Goal: Task Accomplishment & Management: Complete application form

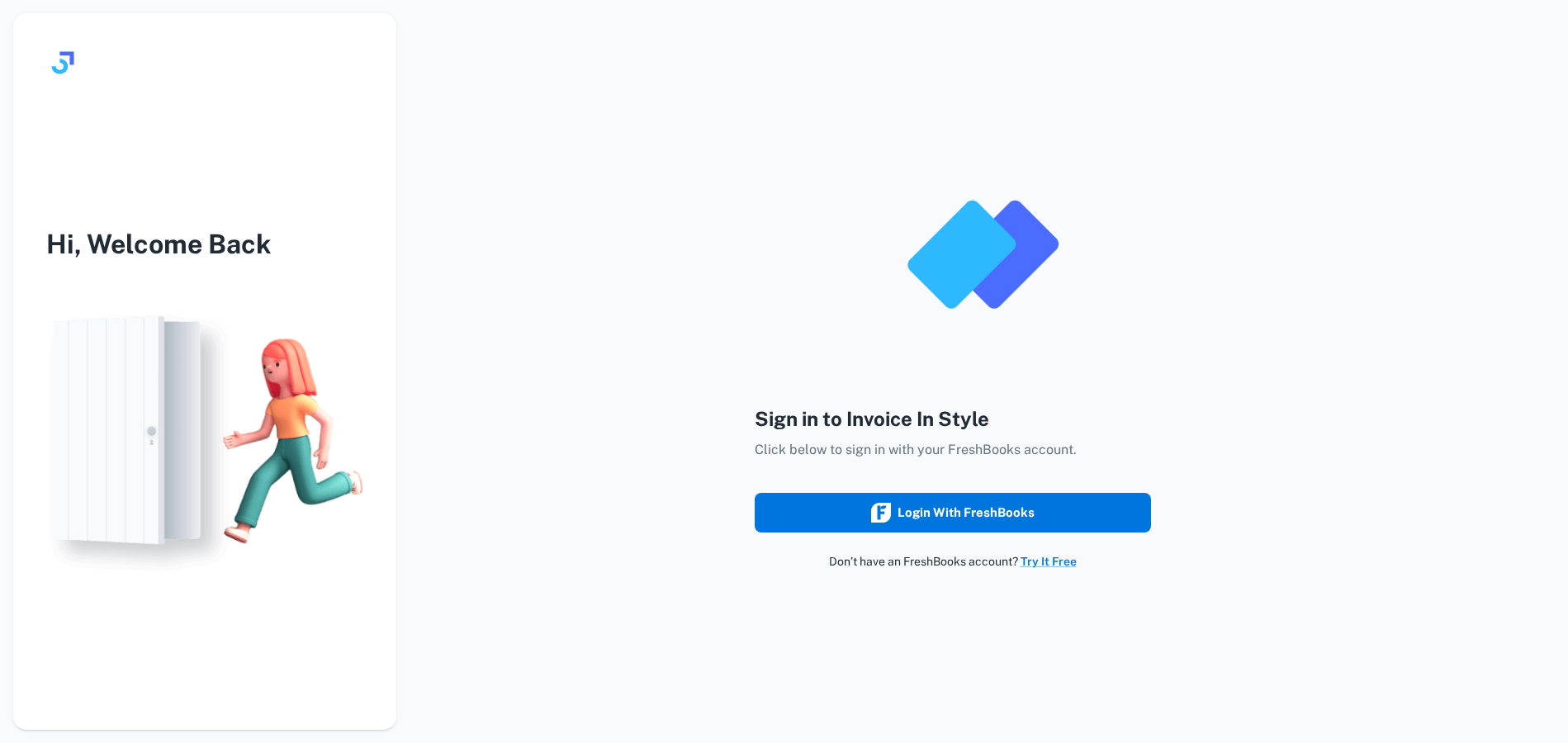
click at [992, 512] on div "Login with FreshBooks" at bounding box center [953, 513] width 163 height 22
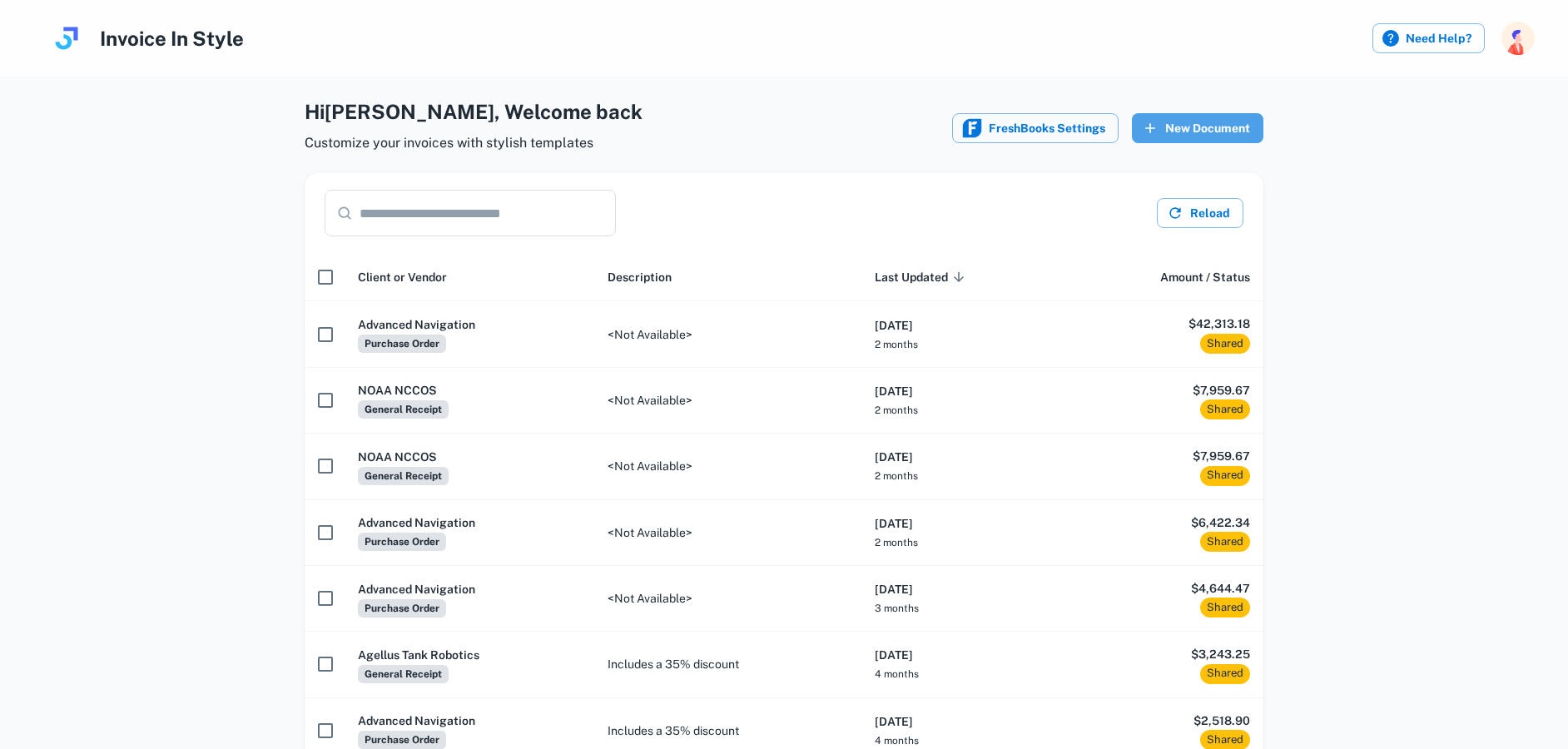
click at [1188, 124] on button "New Document" at bounding box center [1197, 128] width 132 height 30
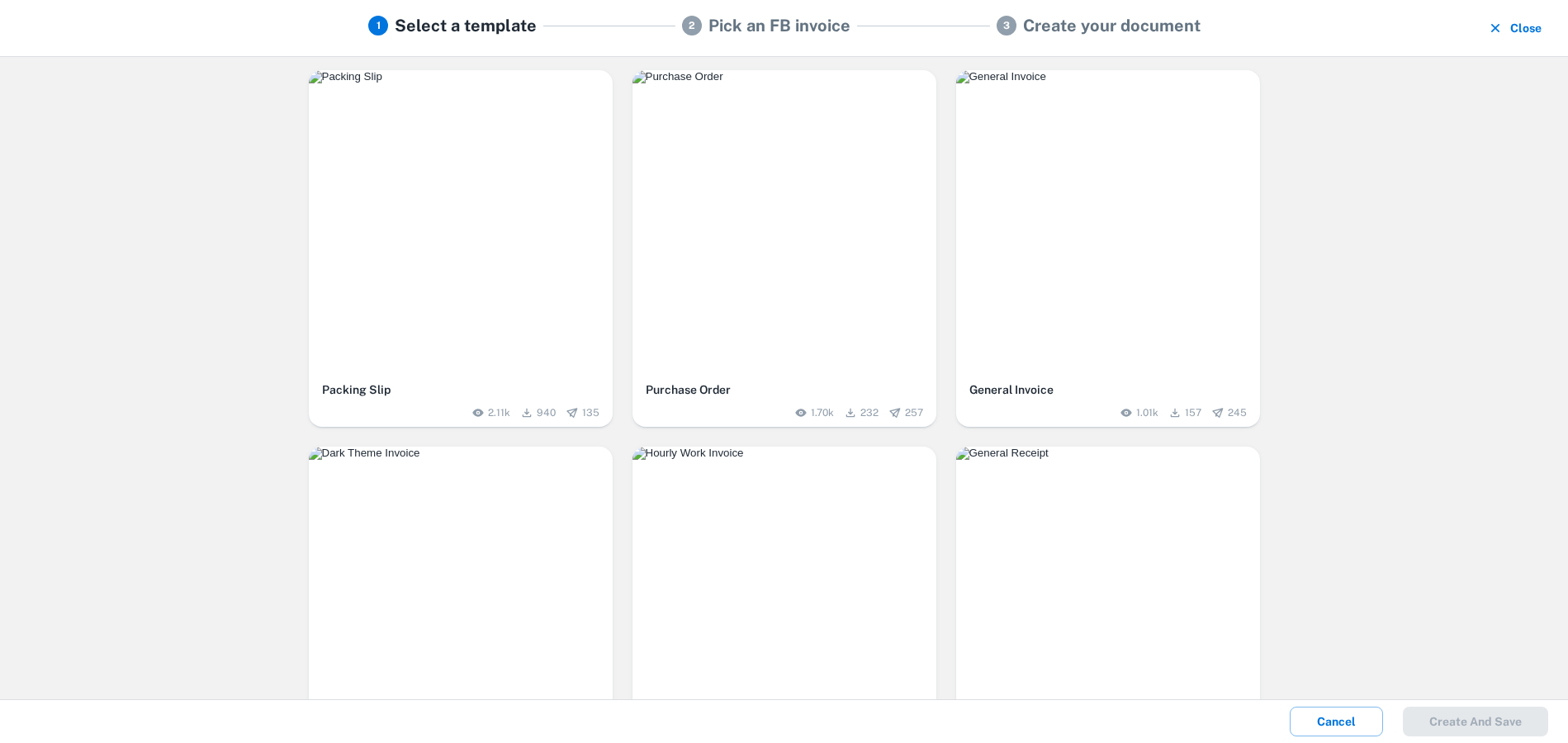
click at [737, 83] on img "button" at bounding box center [784, 77] width 304 height 13
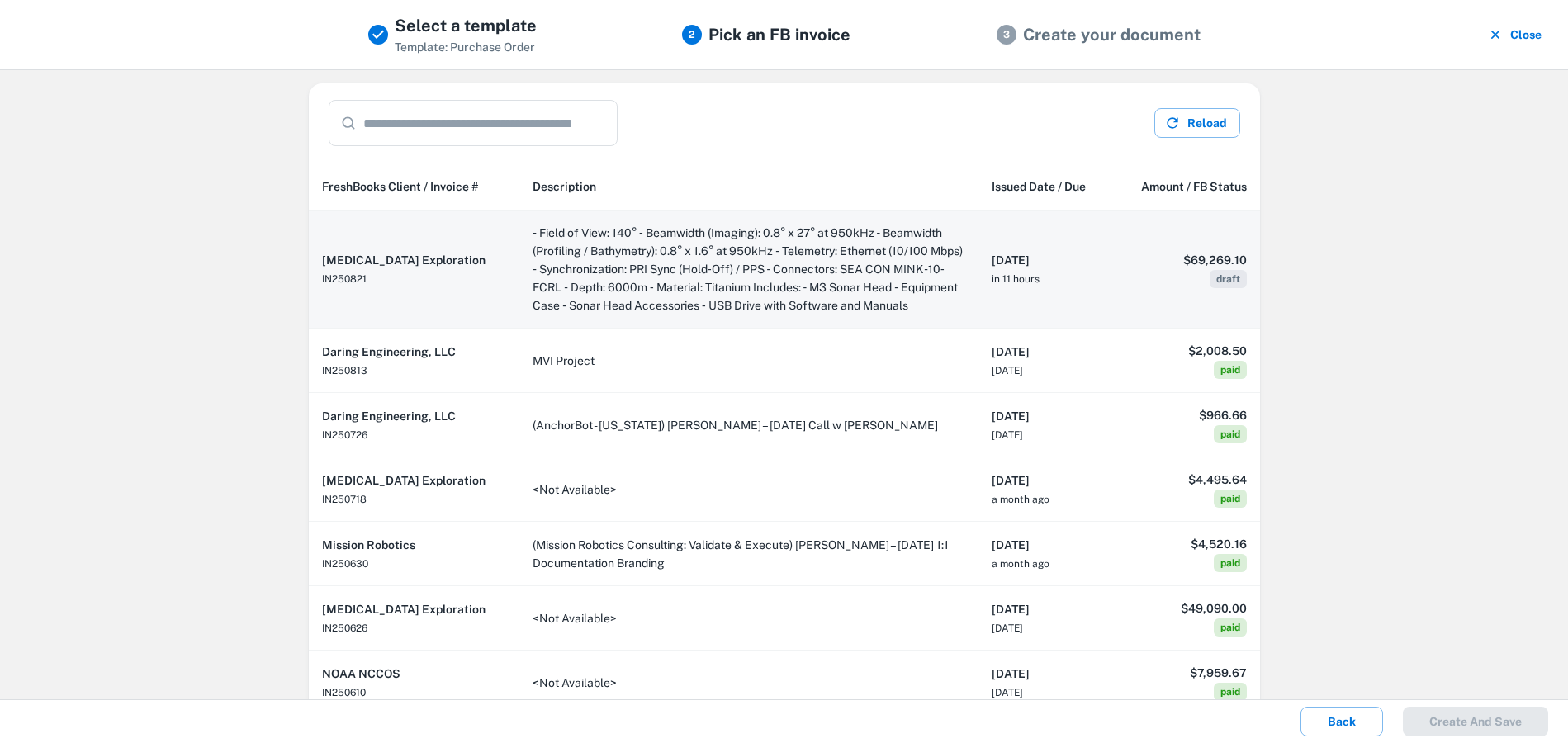
click at [832, 272] on td "‐ Field of View: 140° ‐ Beamwidth (Imaging): 0.8° x 27° at 950kHz ‐ Beamwidth (…" at bounding box center [749, 270] width 459 height 118
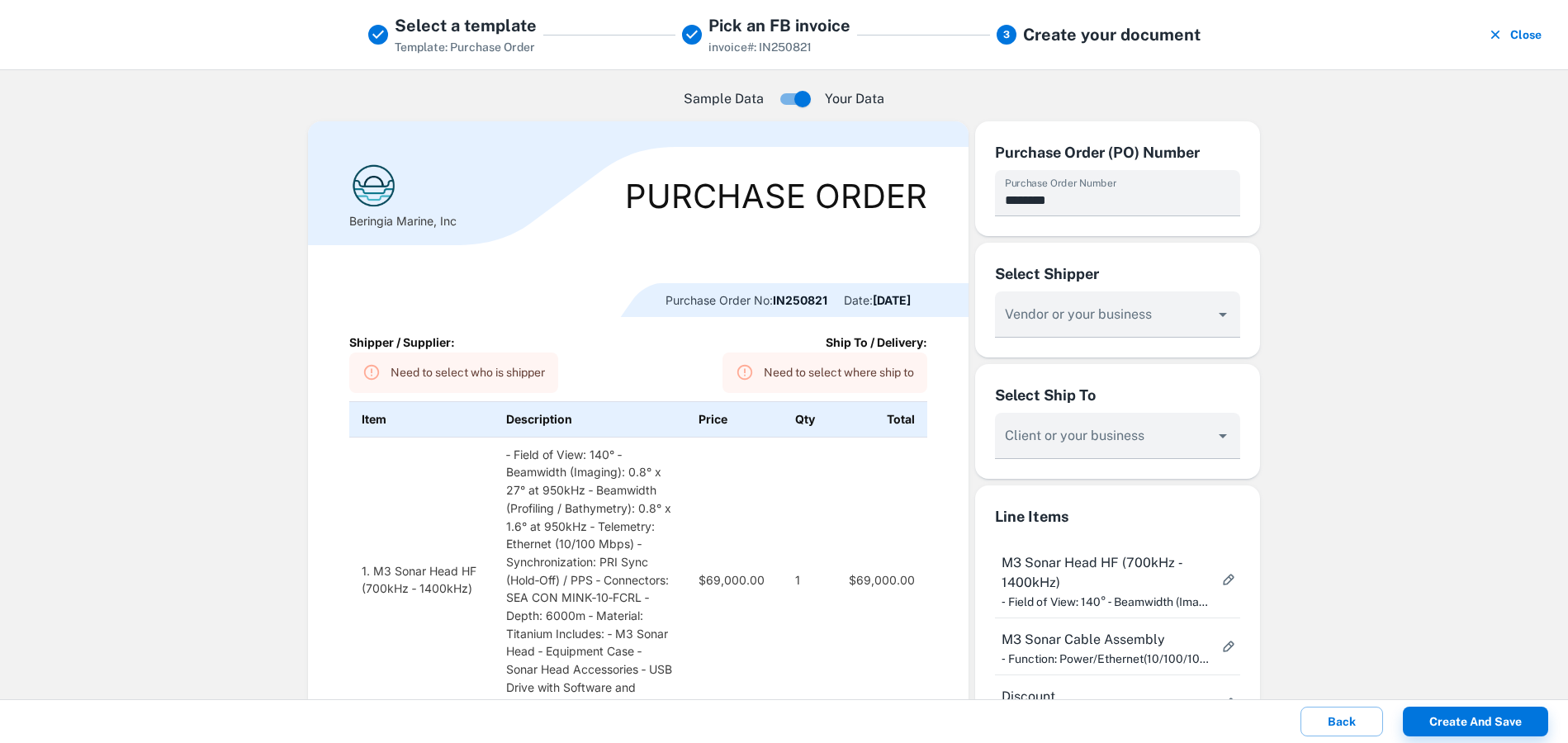
click at [789, 295] on div at bounding box center [822, 300] width 401 height 34
click at [1101, 202] on input "********" at bounding box center [1118, 193] width 245 height 47
drag, startPoint x: 1011, startPoint y: 201, endPoint x: 965, endPoint y: 197, distance: 46.2
click at [965, 197] on div "Beringia Marine, Inc Purchase Order Purchase Order No: IN250821 Date: [DATE] Sh…" at bounding box center [784, 741] width 951 height 1240
type input "********"
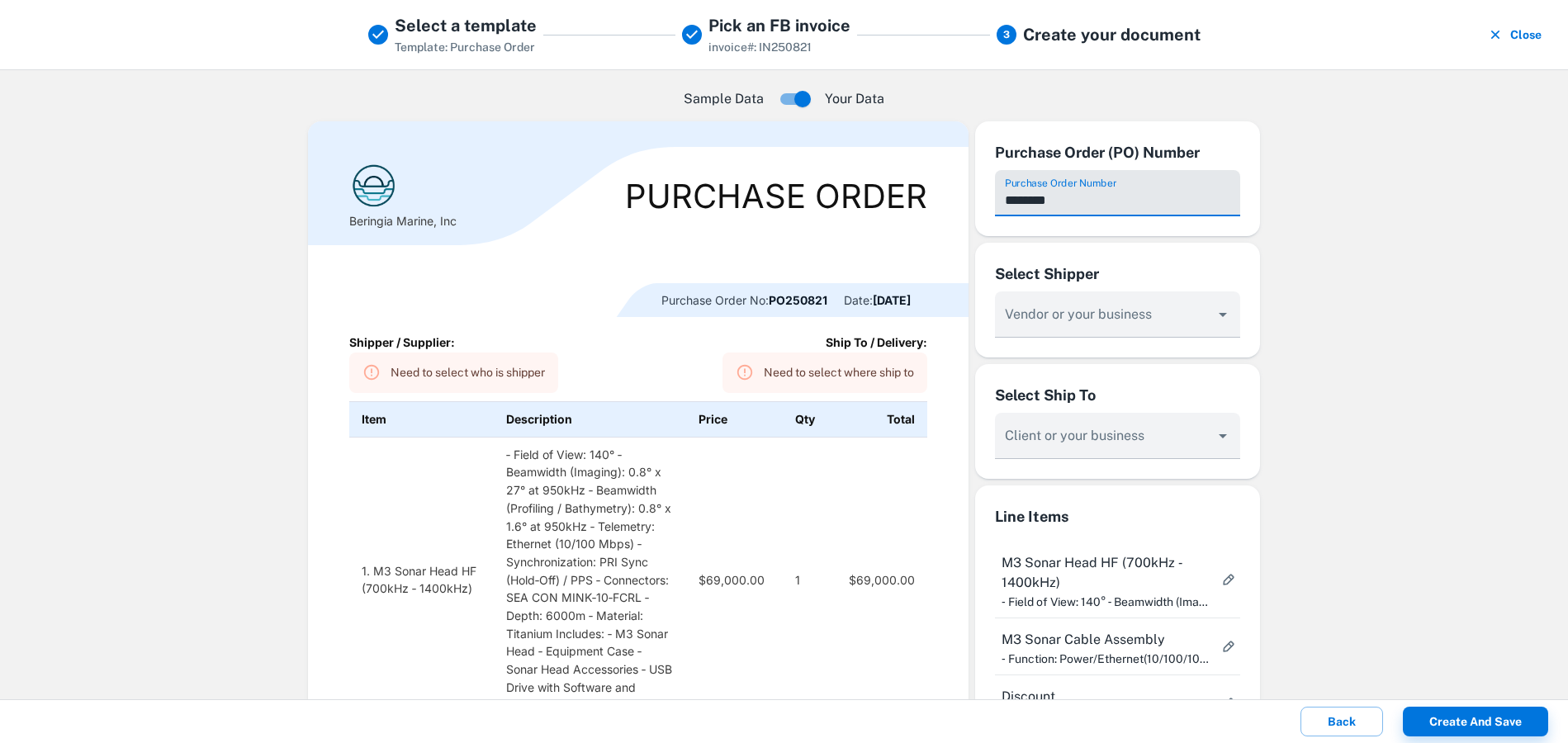
click at [455, 367] on div "Need to select who is shipper" at bounding box center [467, 372] width 154 height 31
drag, startPoint x: 459, startPoint y: 373, endPoint x: 416, endPoint y: 352, distance: 47.9
click at [458, 372] on div "Need to select who is shipper" at bounding box center [467, 372] width 154 height 31
click at [1075, 321] on input "Vendor or your business" at bounding box center [1105, 322] width 207 height 31
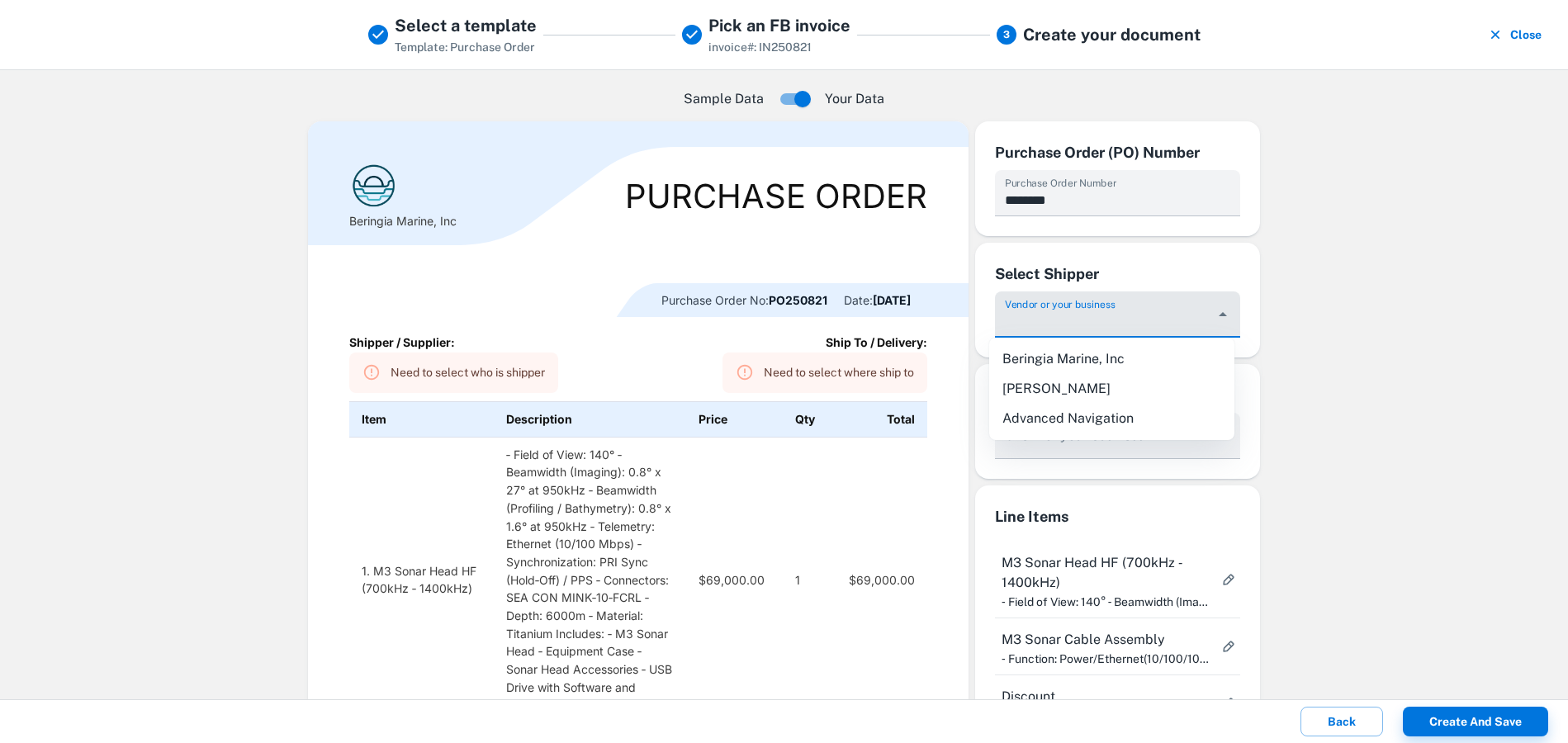
click at [1089, 363] on li "Beringia Marine, Inc" at bounding box center [1112, 359] width 245 height 30
type input "**********"
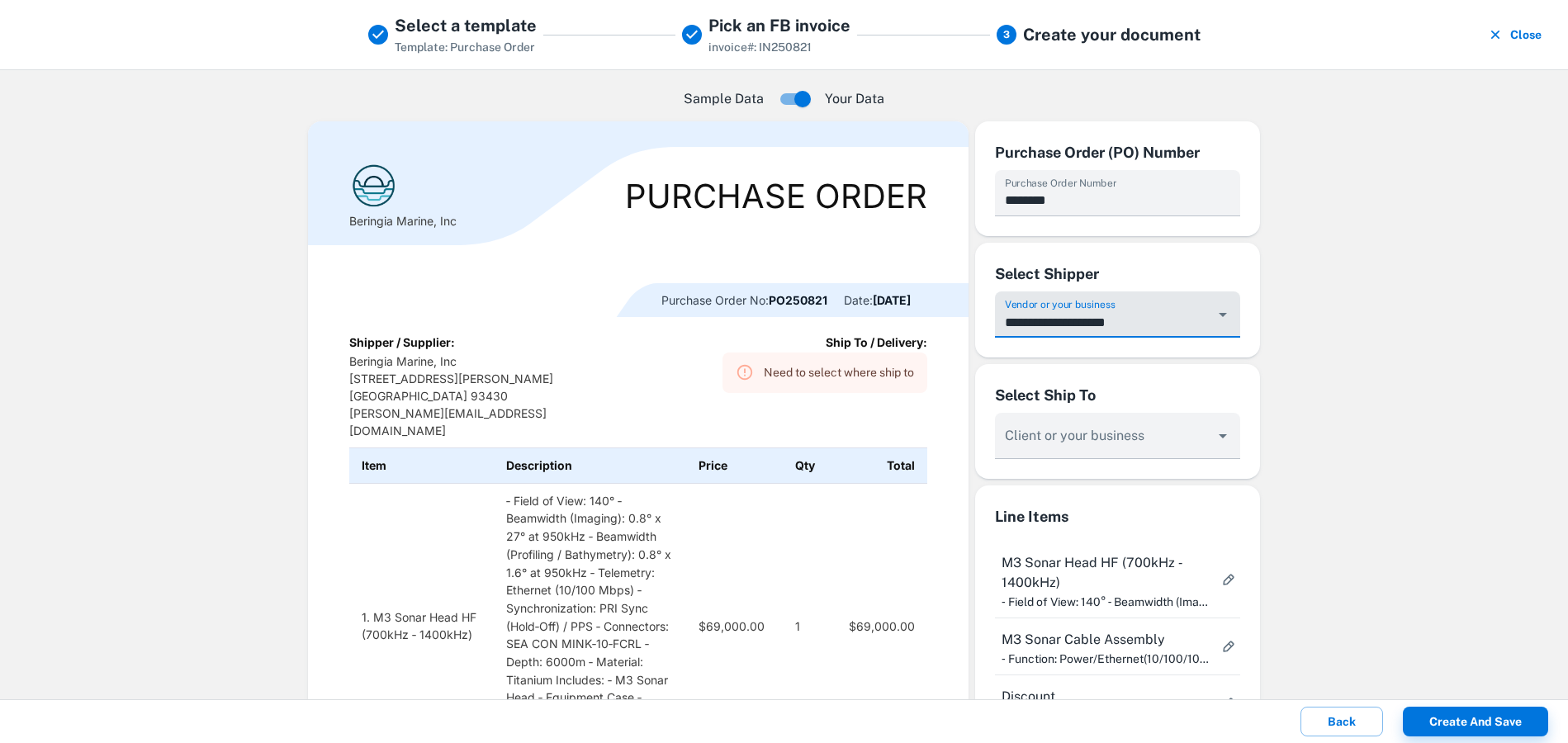
click at [1092, 319] on input "**********" at bounding box center [1105, 322] width 207 height 31
click at [1334, 322] on div "Sample Data Your Data Beringia Marine, Inc Purchase Order Purchase Order No: PO…" at bounding box center [784, 384] width 1568 height 631
click at [1187, 317] on input "**********" at bounding box center [1105, 322] width 207 height 31
click at [1336, 301] on div "Sample Data Your Data Beringia Marine, Inc Purchase Order Purchase Order No: PO…" at bounding box center [784, 384] width 1568 height 631
click at [379, 367] on p "Beringia Marine, Inc [STREET_ADDRESS][PERSON_NAME] [PERSON_NAME][EMAIL_ADDRESS]…" at bounding box center [465, 396] width 231 height 87
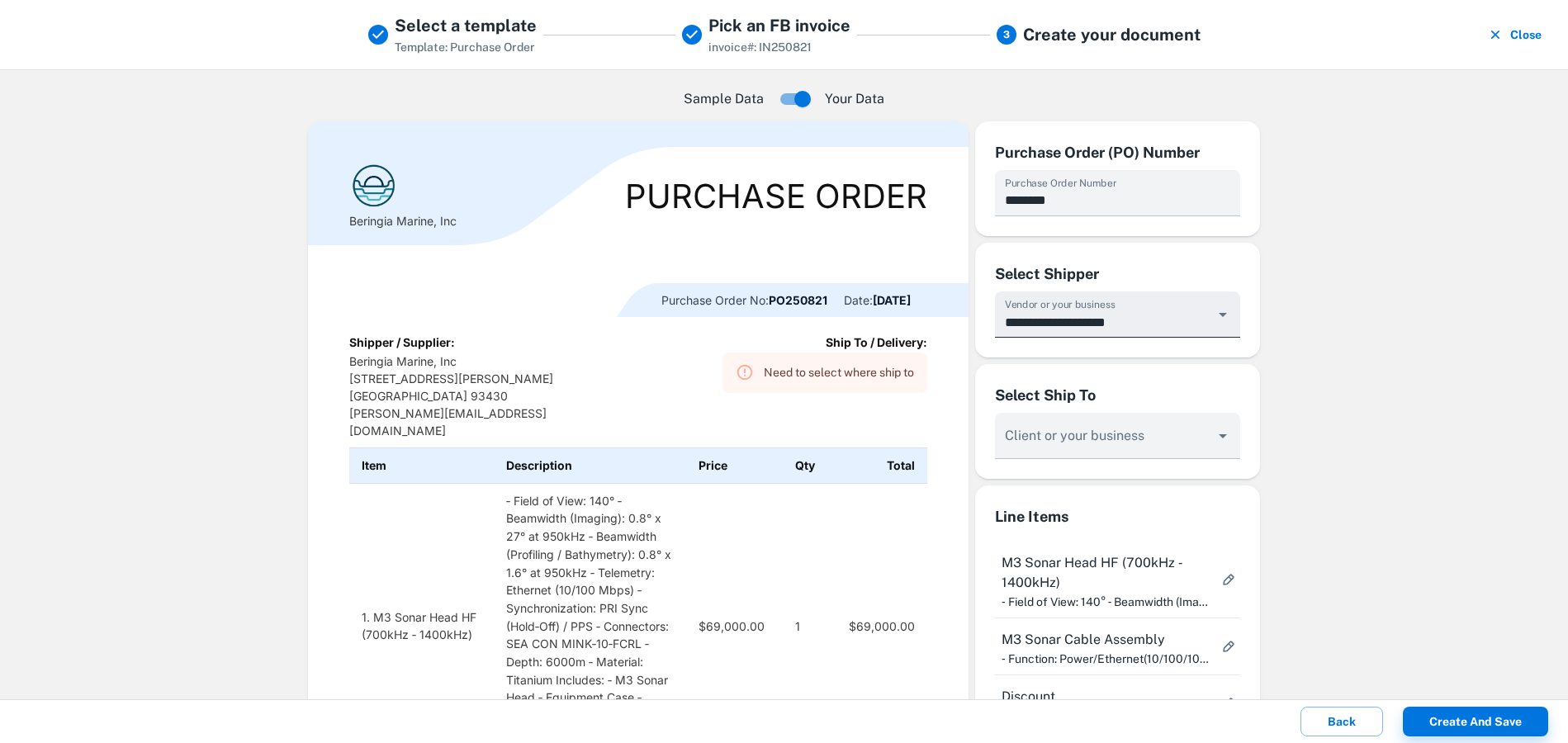
click at [1212, 319] on icon "Open" at bounding box center [1222, 315] width 20 height 20
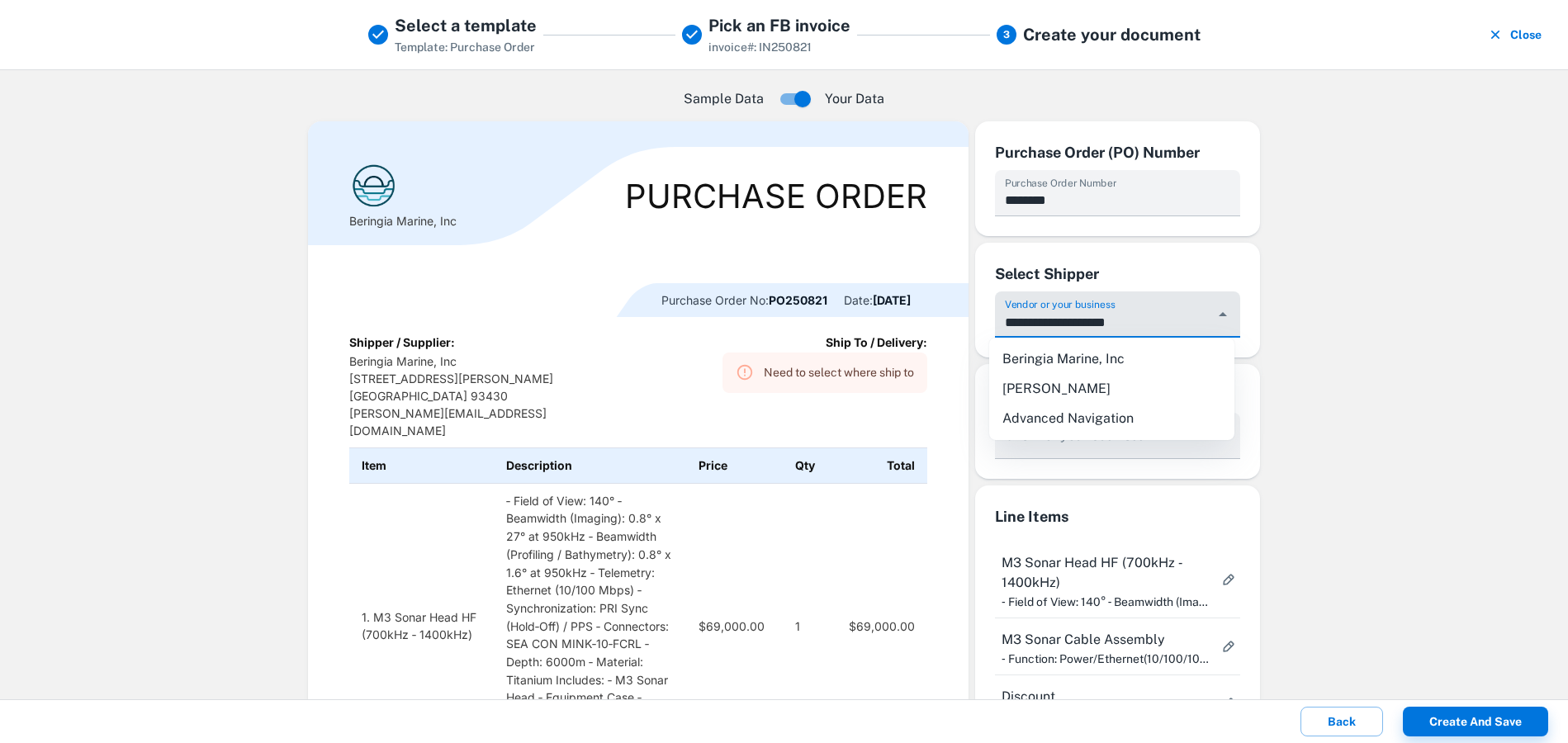
click at [1342, 318] on div "Sample Data Your Data Beringia Marine, Inc Purchase Order Purchase Order No: PO…" at bounding box center [784, 384] width 1568 height 631
click at [1194, 312] on input "**********" at bounding box center [1105, 322] width 207 height 31
click at [1292, 302] on div "Sample Data Your Data Beringia Marine, Inc Purchase Order Purchase Order No: PO…" at bounding box center [784, 384] width 1568 height 631
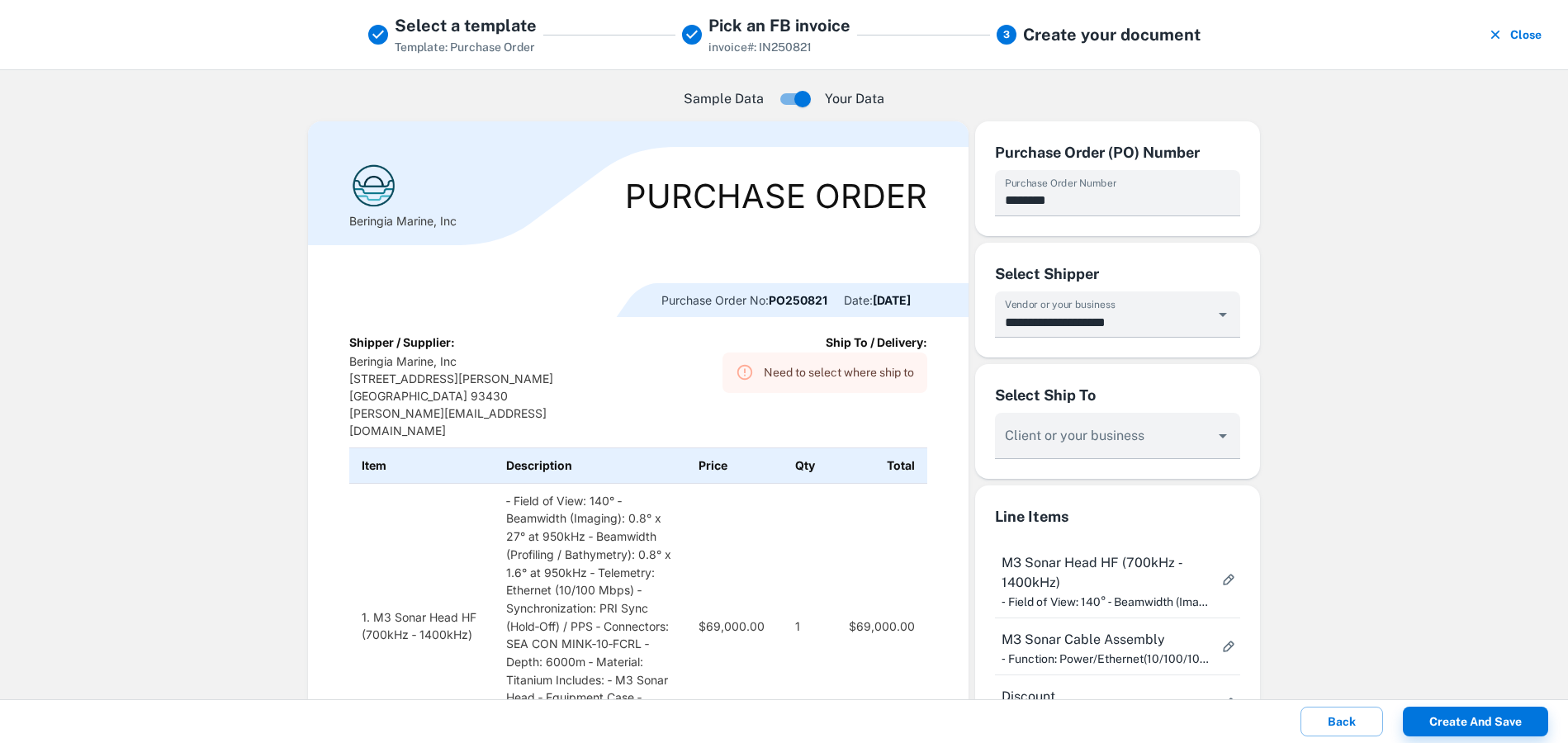
click at [371, 387] on p "Beringia Marine, Inc [STREET_ADDRESS][PERSON_NAME] [PERSON_NAME][EMAIL_ADDRESS]…" at bounding box center [465, 396] width 231 height 87
click at [363, 375] on p "Beringia Marine, Inc [STREET_ADDRESS][PERSON_NAME] [PERSON_NAME][EMAIL_ADDRESS]…" at bounding box center [465, 396] width 231 height 87
click at [1107, 438] on div "Client or your business" at bounding box center [1118, 436] width 245 height 47
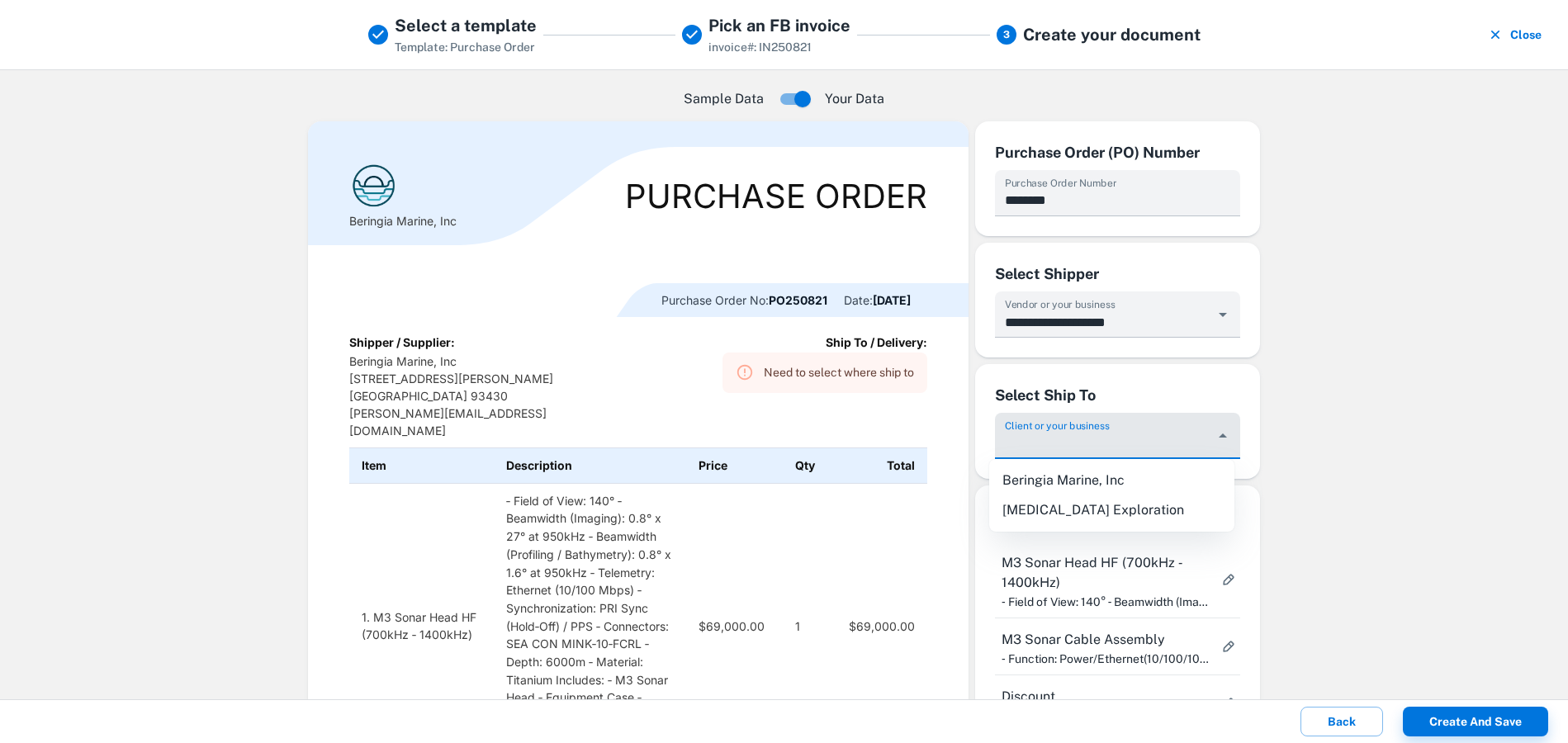
click at [1068, 505] on li "[MEDICAL_DATA] Exploration" at bounding box center [1112, 511] width 245 height 30
type input "**********"
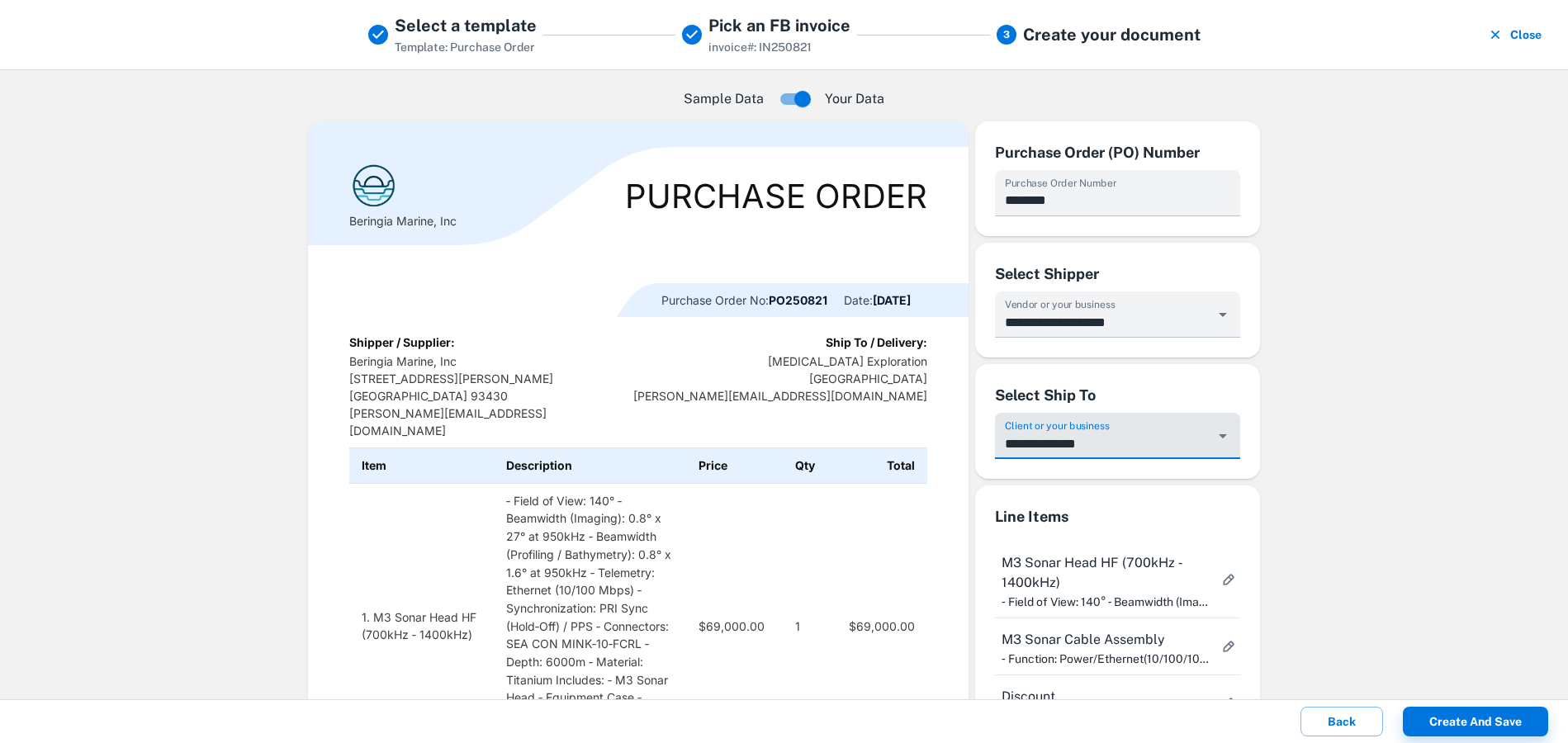
click at [243, 420] on div "Sample Data Your Data Beringia Marine, Inc Purchase Order Purchase Order No: PO…" at bounding box center [784, 384] width 1568 height 631
click at [1501, 33] on icon "button" at bounding box center [1496, 35] width 17 height 17
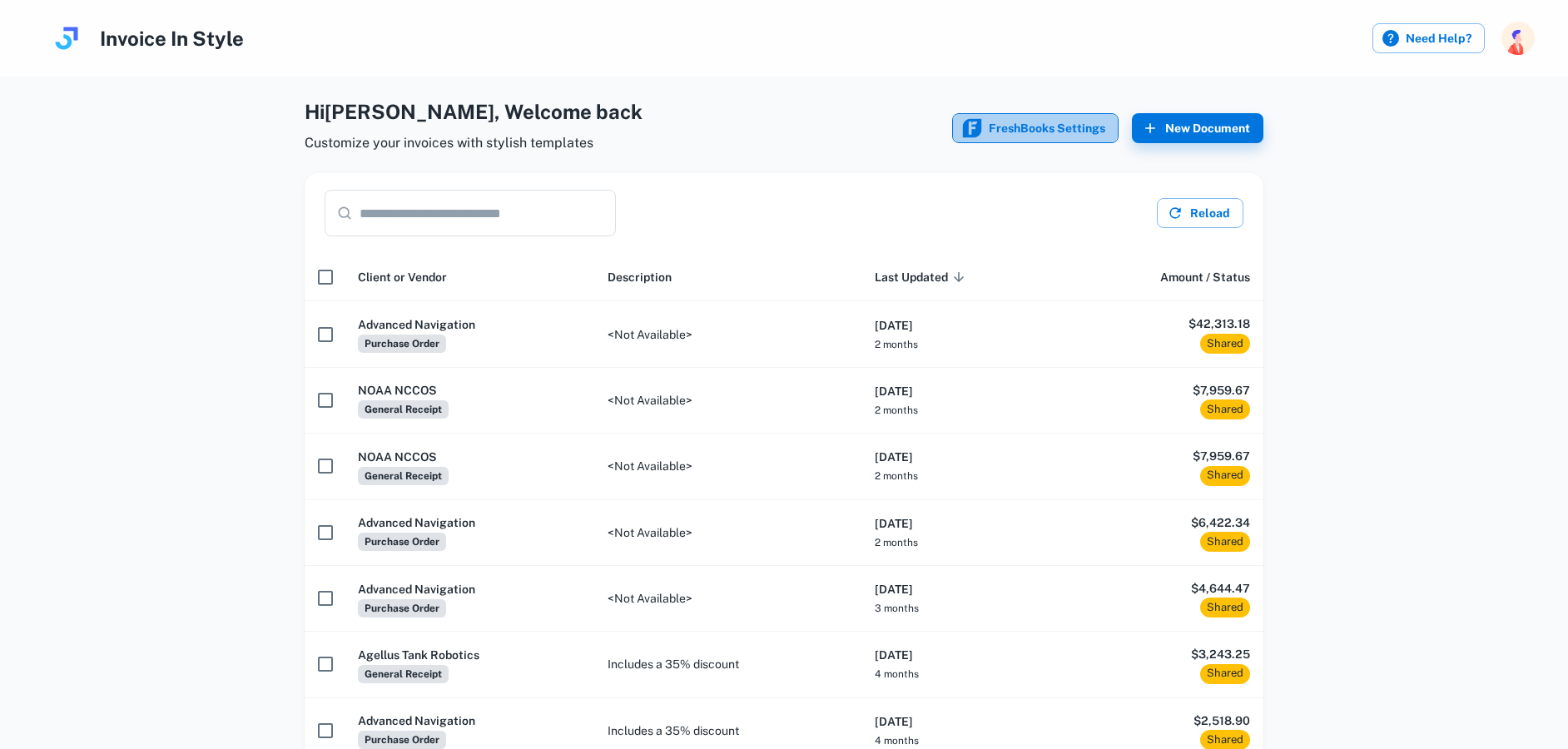
click at [1046, 121] on button "FreshBooks Settings" at bounding box center [1035, 128] width 166 height 30
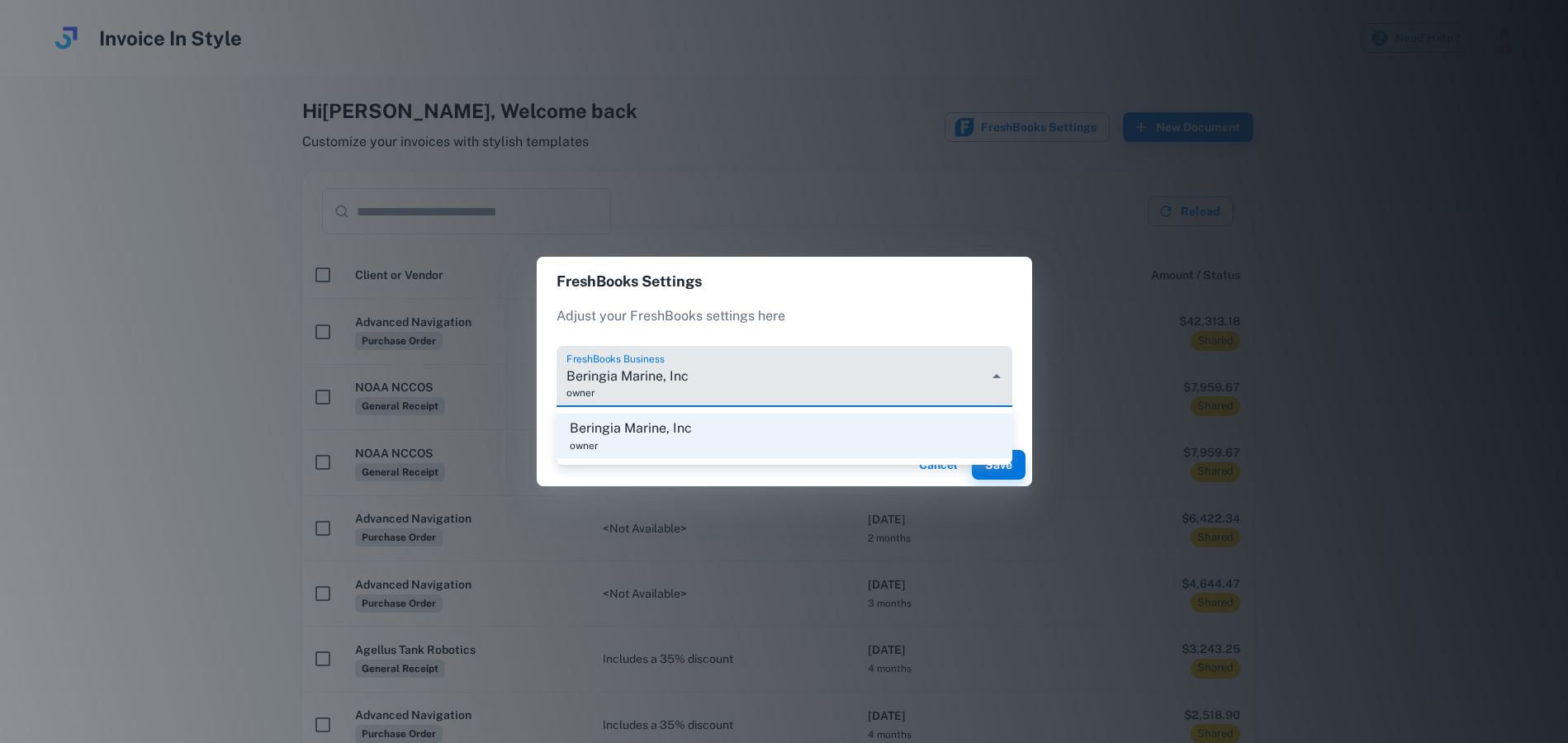
click at [872, 365] on body "Invoice In Style Need Help? Hi [PERSON_NAME] , Welcome back Customize your invo…" at bounding box center [784, 372] width 1568 height 743
click at [872, 365] on div at bounding box center [784, 372] width 1568 height 743
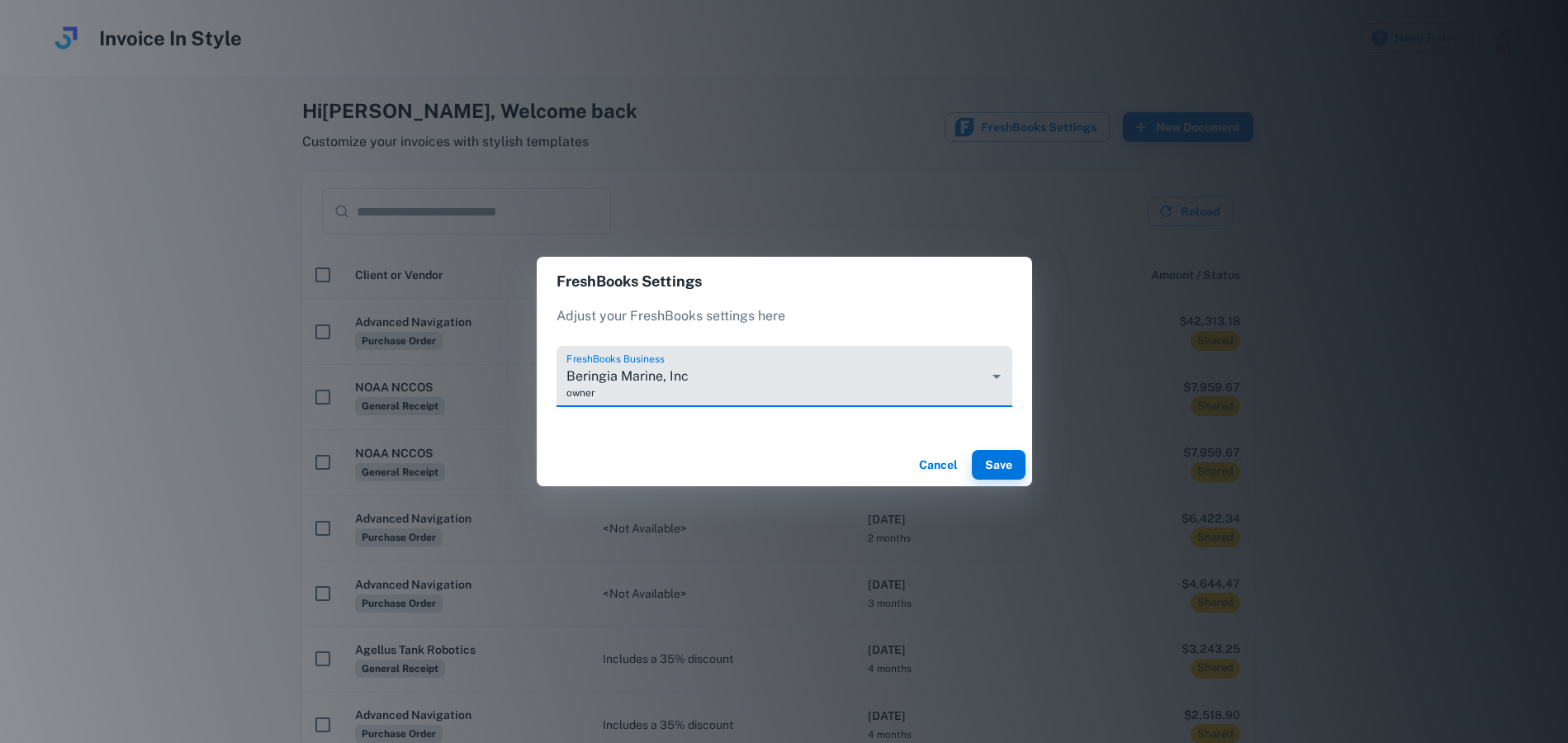
click at [943, 468] on button "Cancel" at bounding box center [938, 465] width 52 height 30
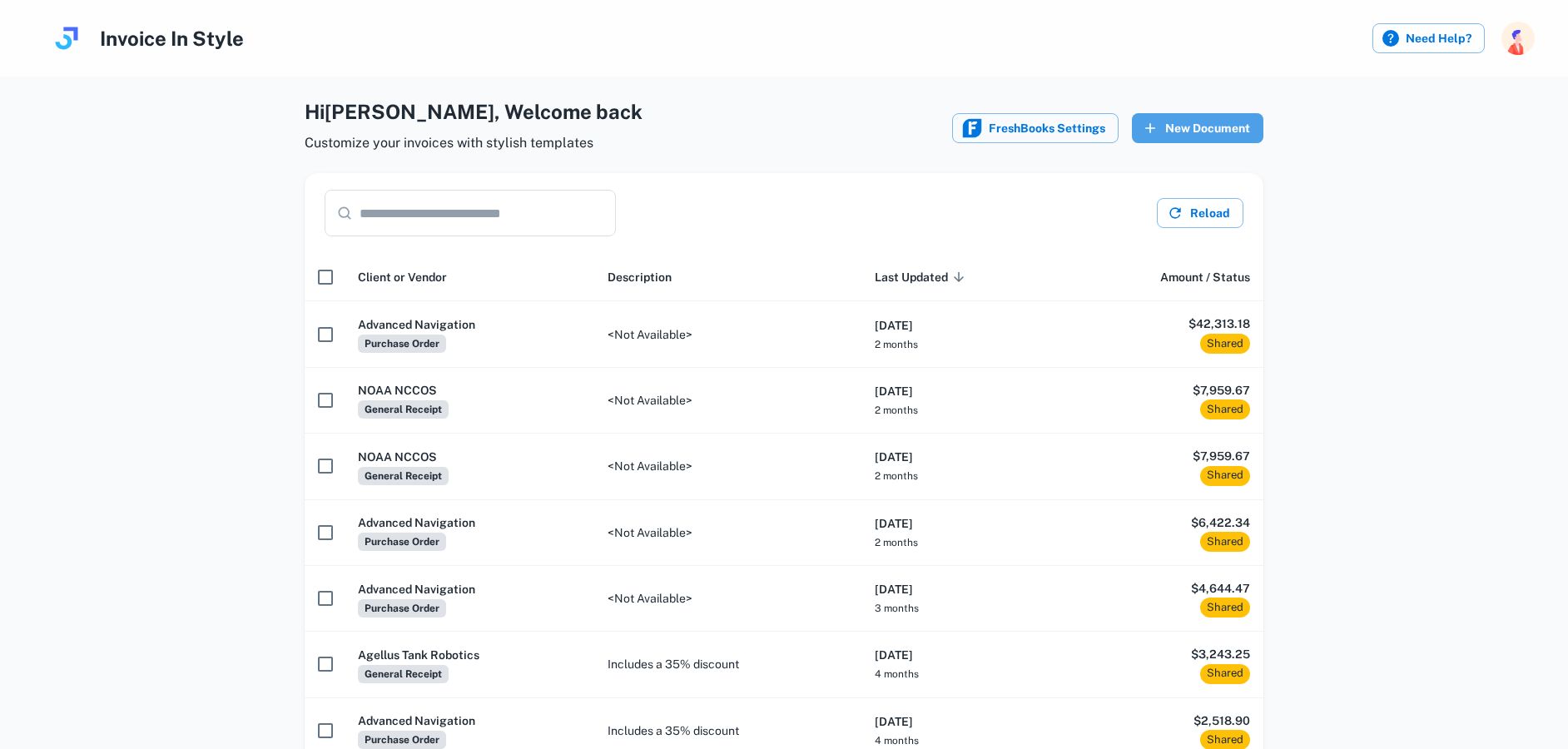
click at [1218, 120] on button "New Document" at bounding box center [1197, 128] width 132 height 30
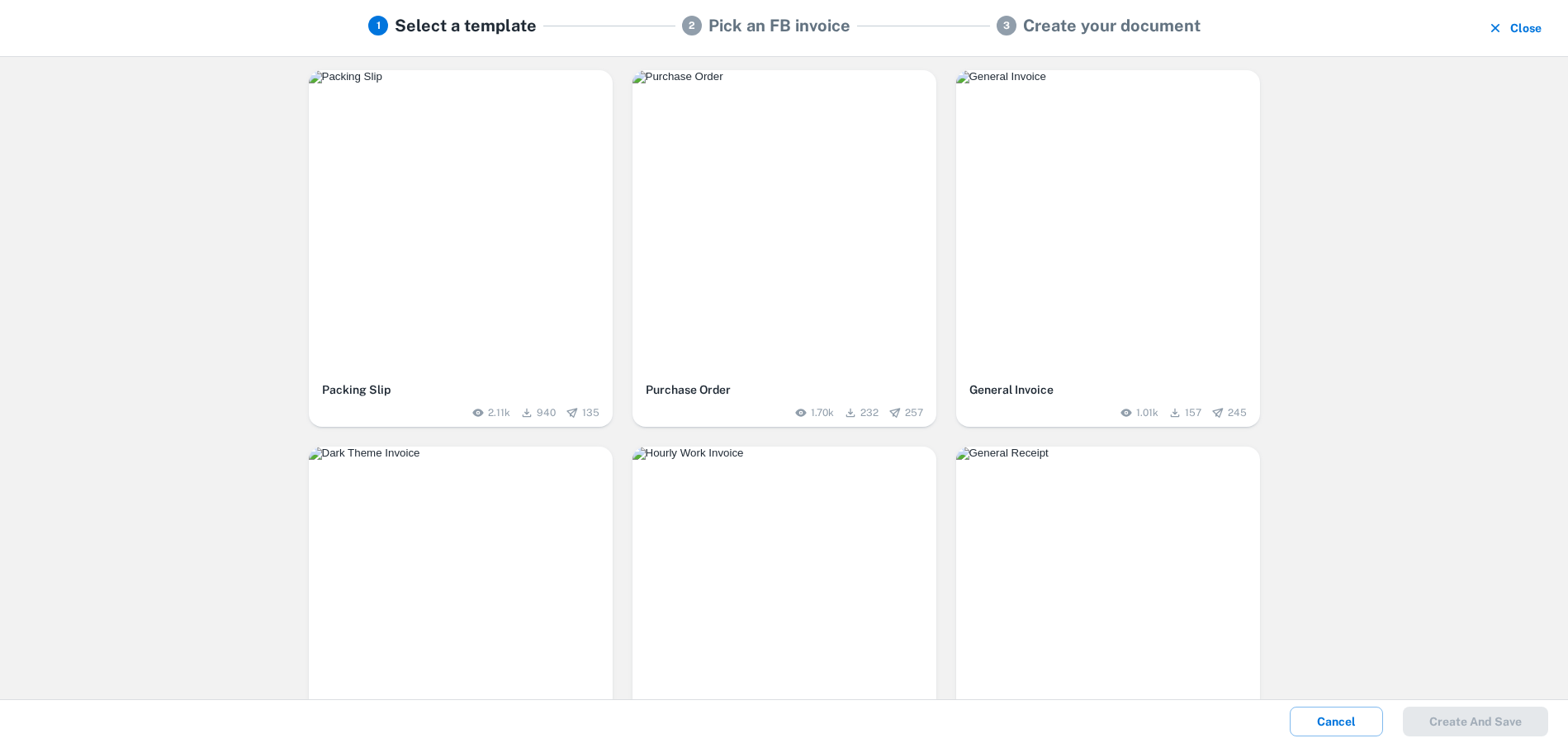
click at [1516, 23] on button "Close" at bounding box center [1516, 28] width 64 height 30
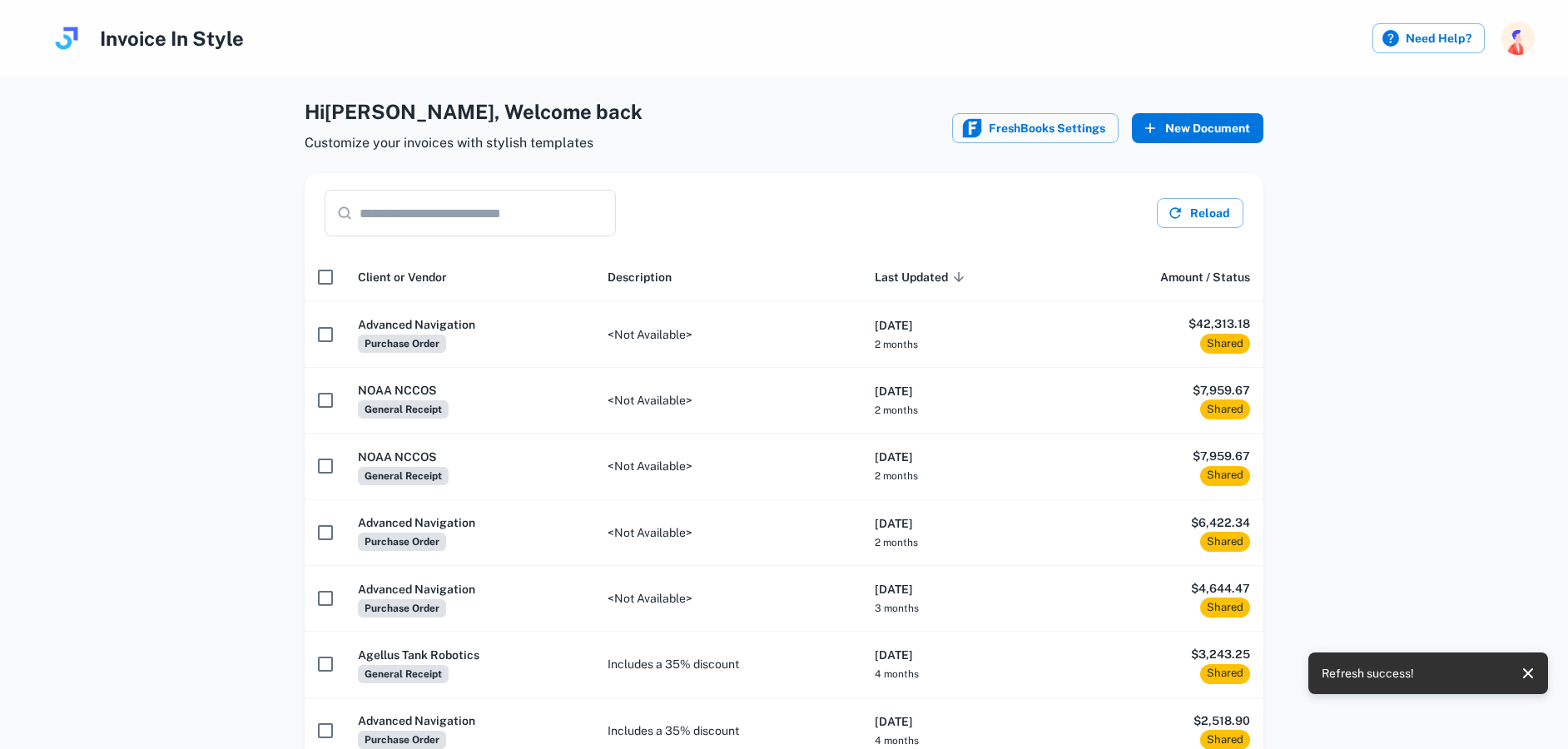
click at [1196, 138] on button "New Document" at bounding box center [1197, 128] width 132 height 30
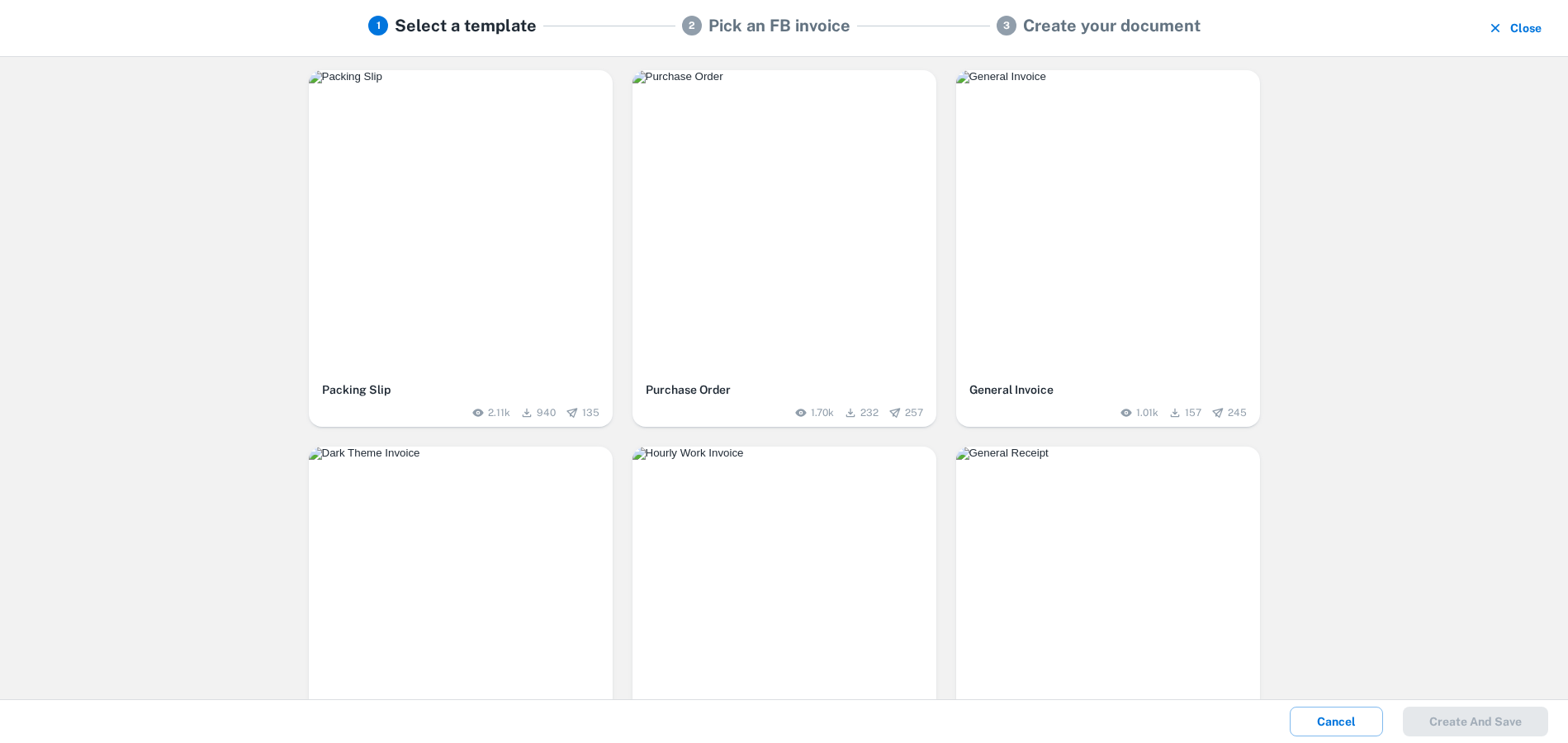
click at [884, 83] on img "button" at bounding box center [784, 77] width 304 height 13
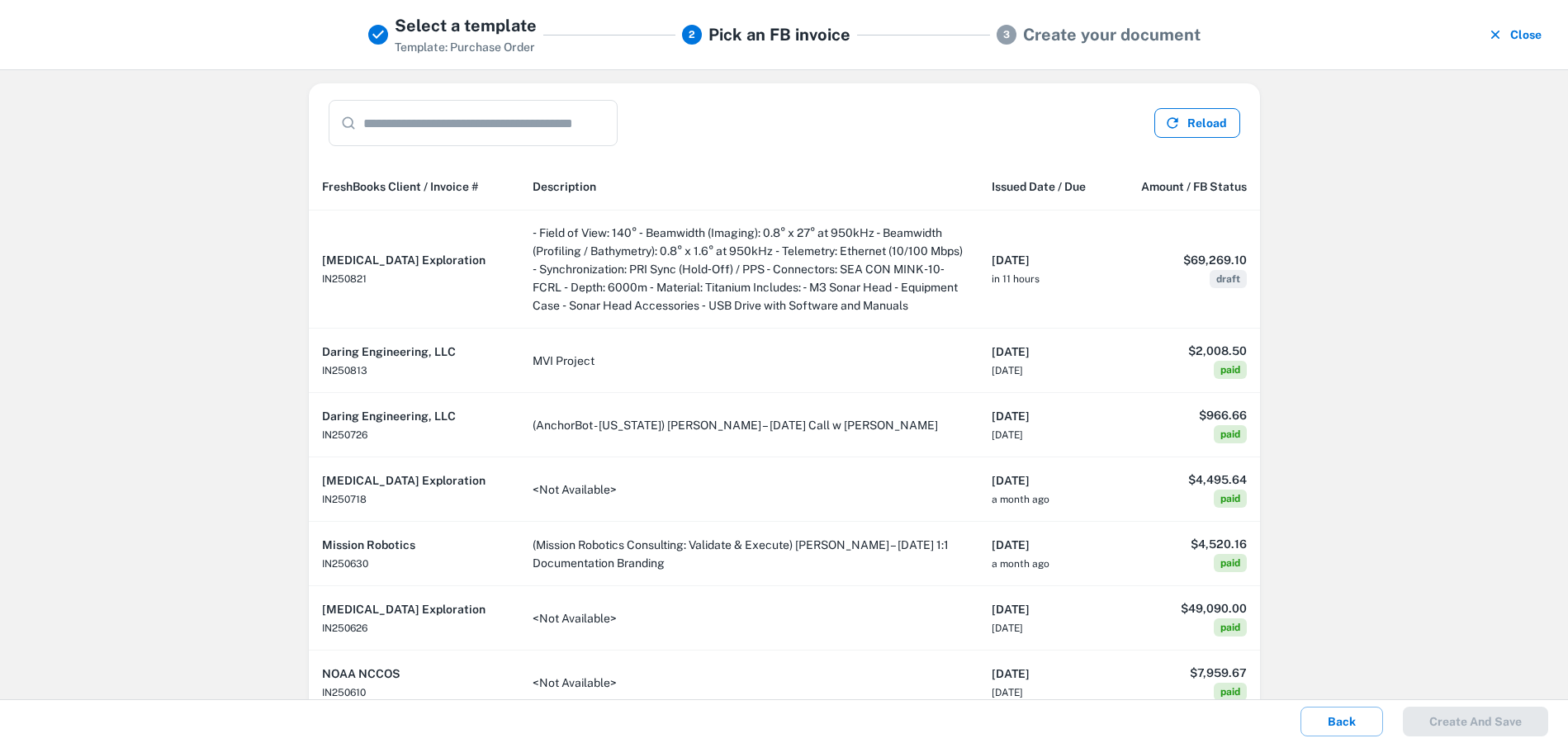
click at [1223, 112] on button "Reload" at bounding box center [1197, 123] width 86 height 30
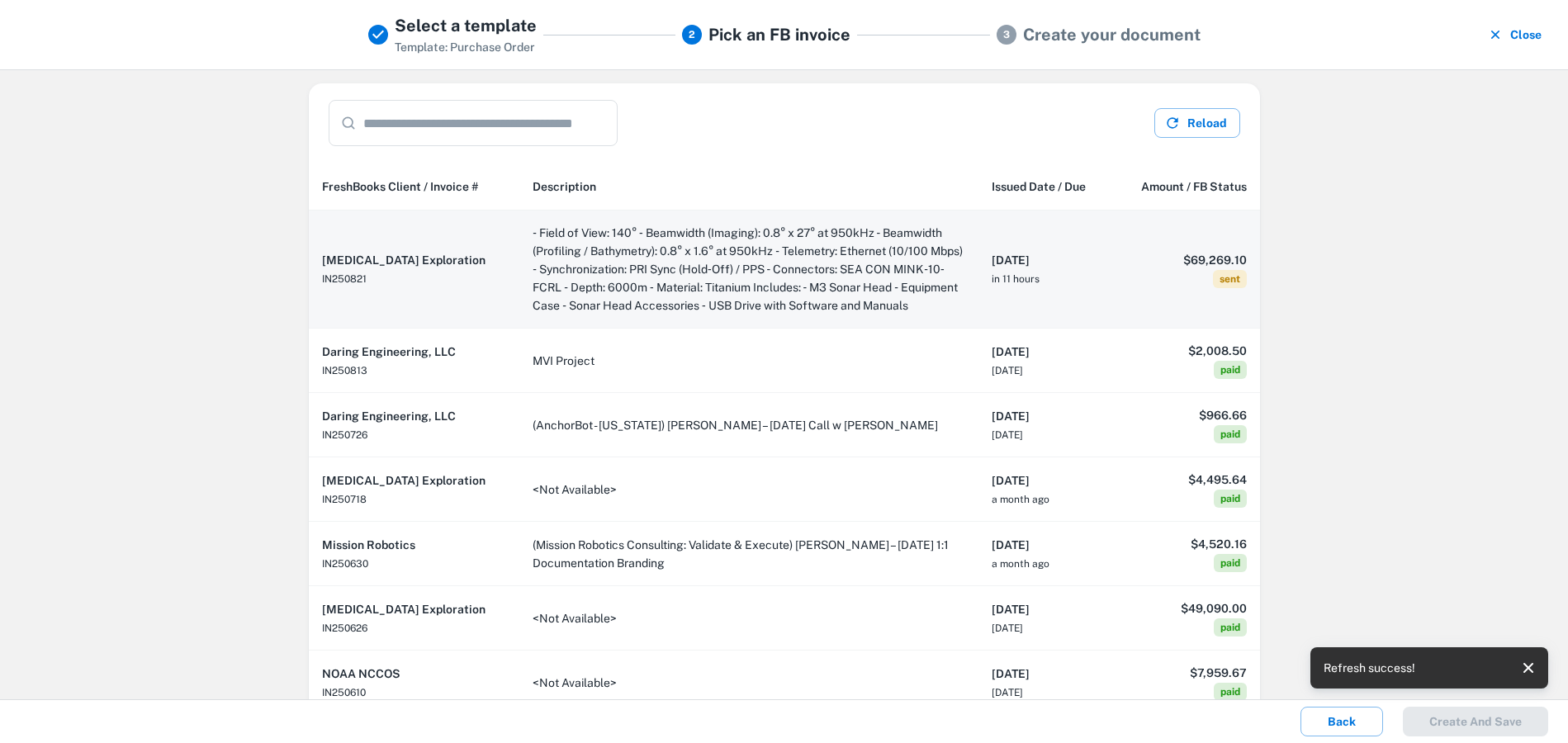
click at [776, 261] on td "‐ Field of View: 140° ‐ Beamwidth (Imaging): 0.8° x 27° at 950kHz ‐ Beamwidth (…" at bounding box center [749, 270] width 459 height 118
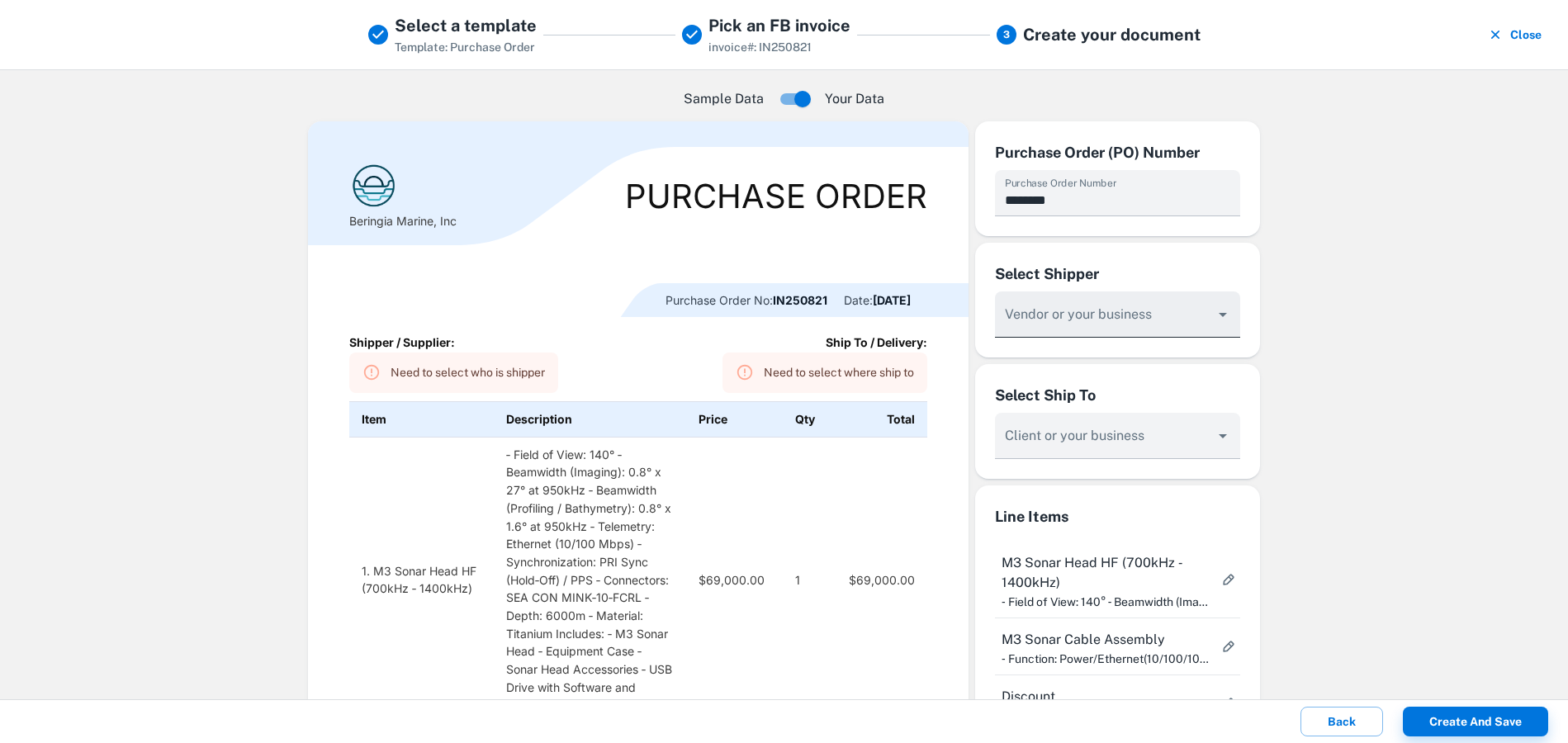
click at [1158, 304] on div at bounding box center [1118, 315] width 245 height 47
click at [1223, 310] on icon "Open" at bounding box center [1222, 315] width 20 height 20
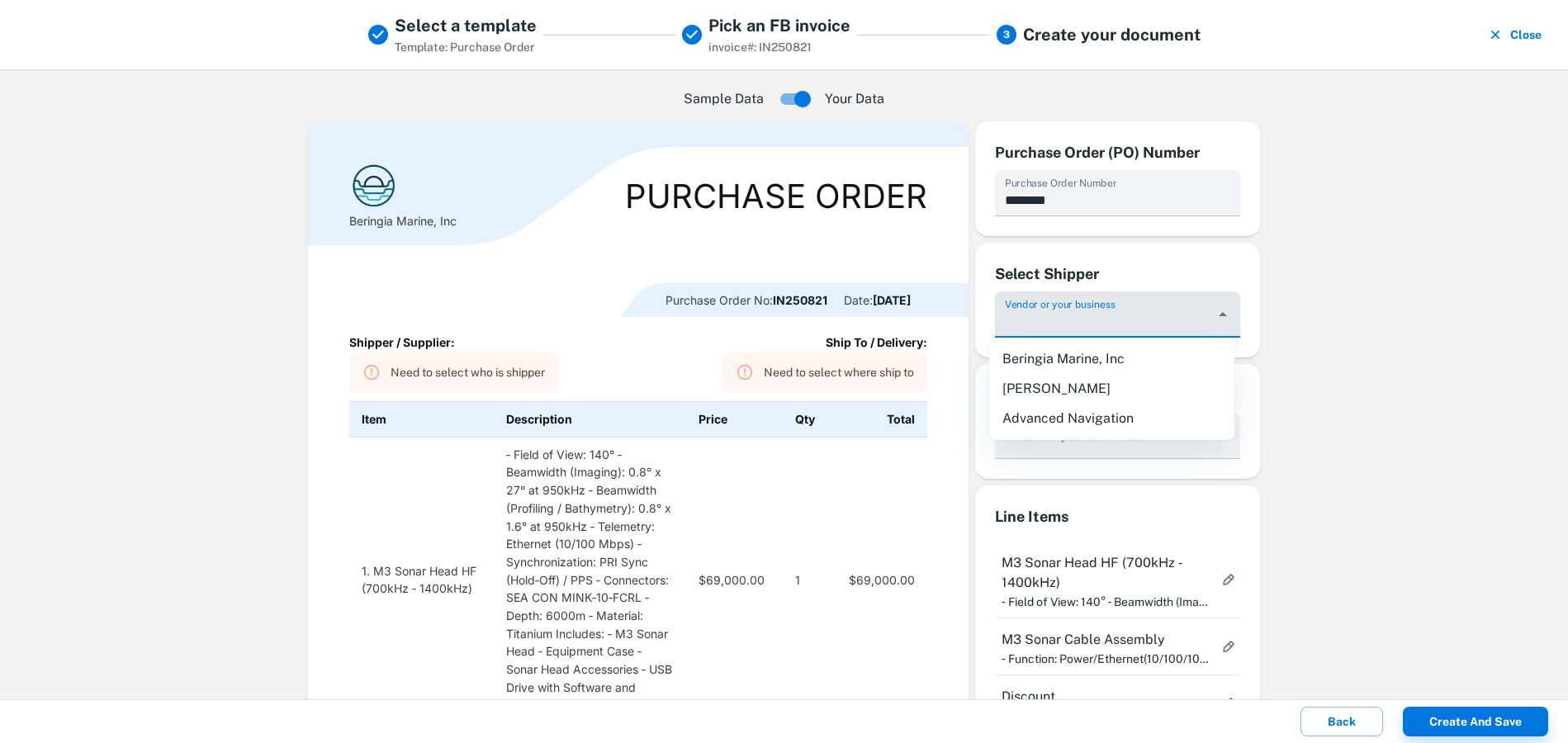
click at [1312, 259] on div "Sample Data Your Data Beringia Marine, Inc Purchase Order Purchase Order No: IN…" at bounding box center [784, 384] width 1568 height 631
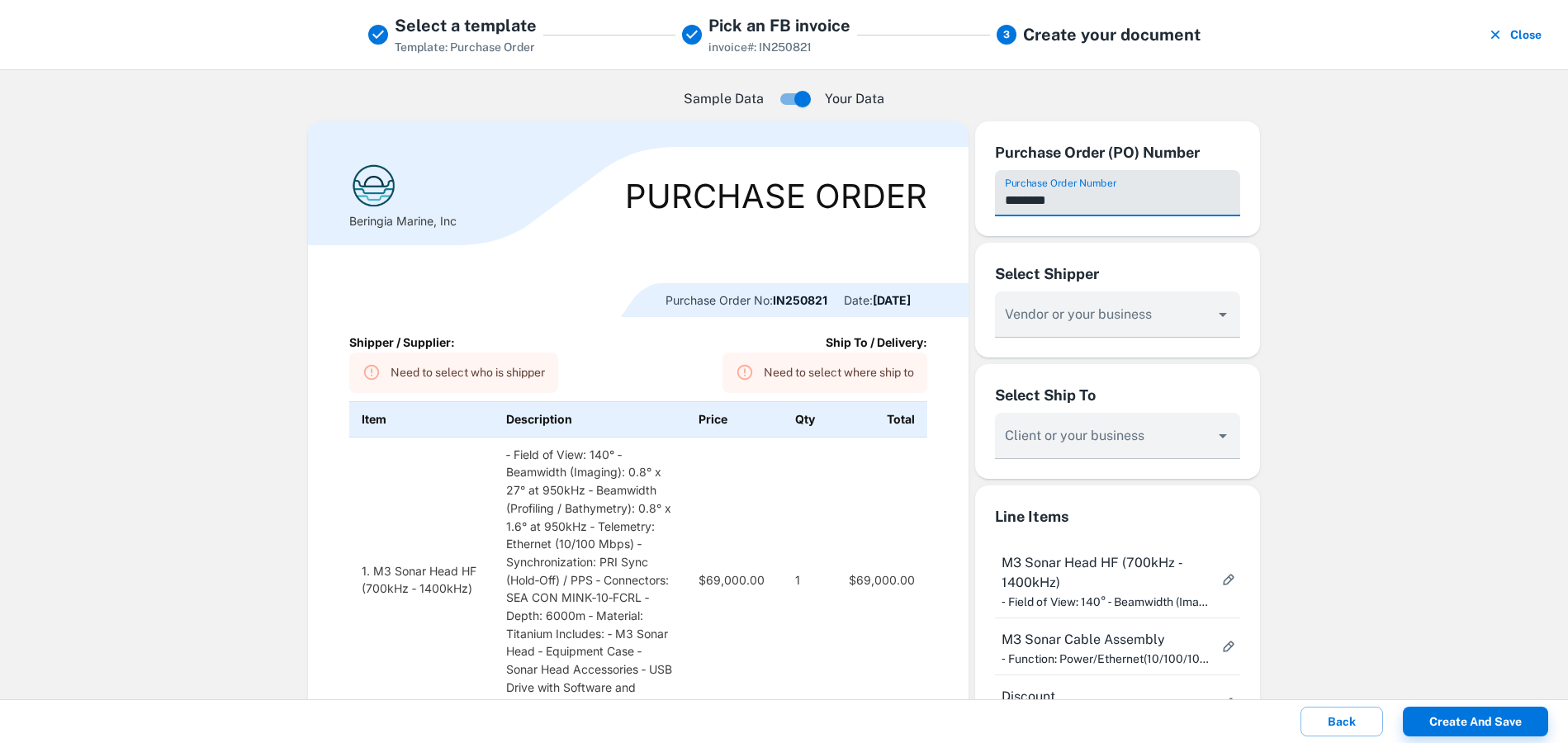
drag, startPoint x: 1013, startPoint y: 199, endPoint x: 969, endPoint y: 197, distance: 44.0
click at [975, 197] on div "Purchase Order (PO) Number Purchase Order Number ********" at bounding box center [1118, 179] width 285 height 115
type input "********"
click at [1431, 256] on div "Sample Data Your Data Beringia Marine, Inc Purchase Order Purchase Order No: PO…" at bounding box center [784, 384] width 1568 height 631
click at [1076, 317] on input "Vendor or your business" at bounding box center [1105, 322] width 207 height 31
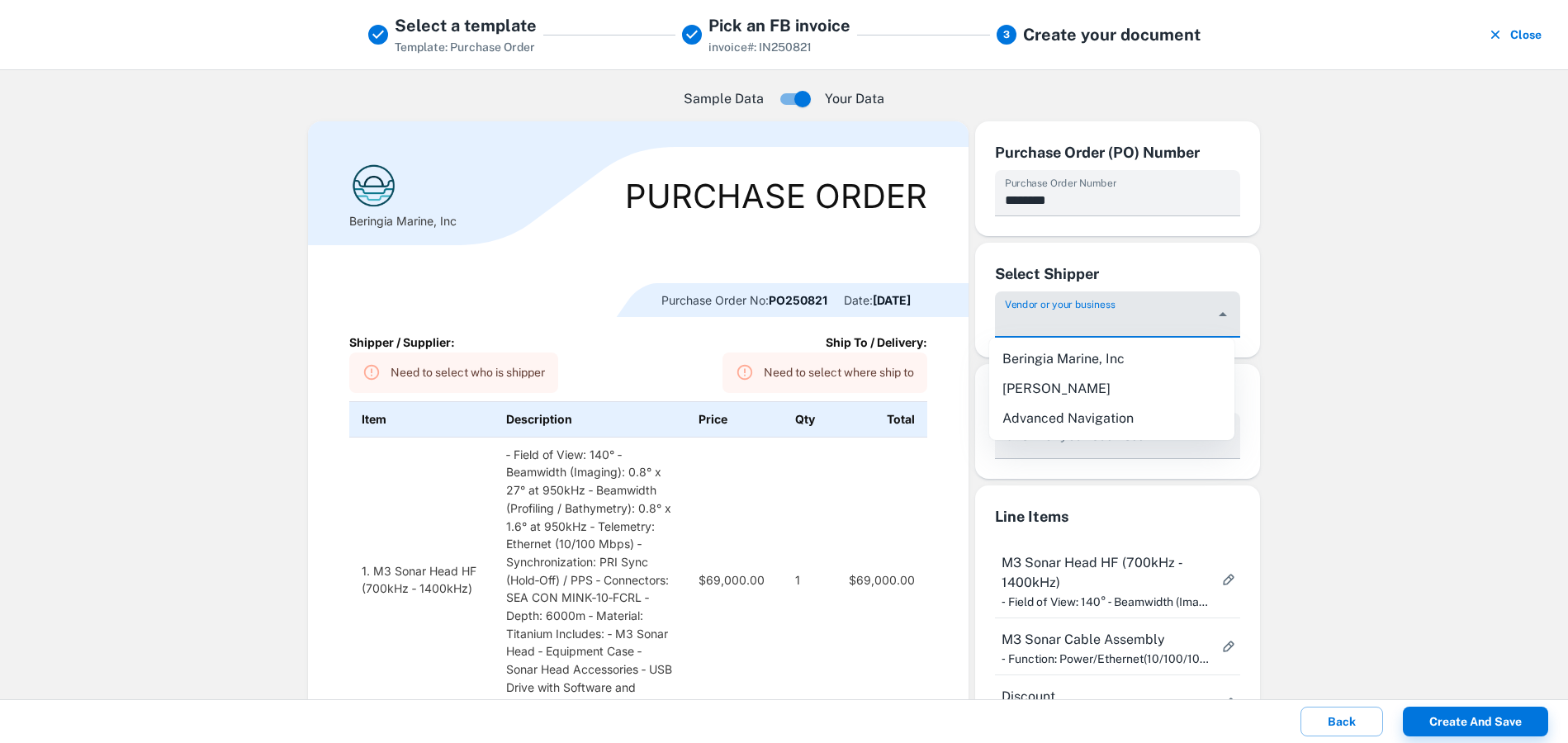
click at [1076, 421] on li "Advanced Navigation" at bounding box center [1112, 419] width 245 height 30
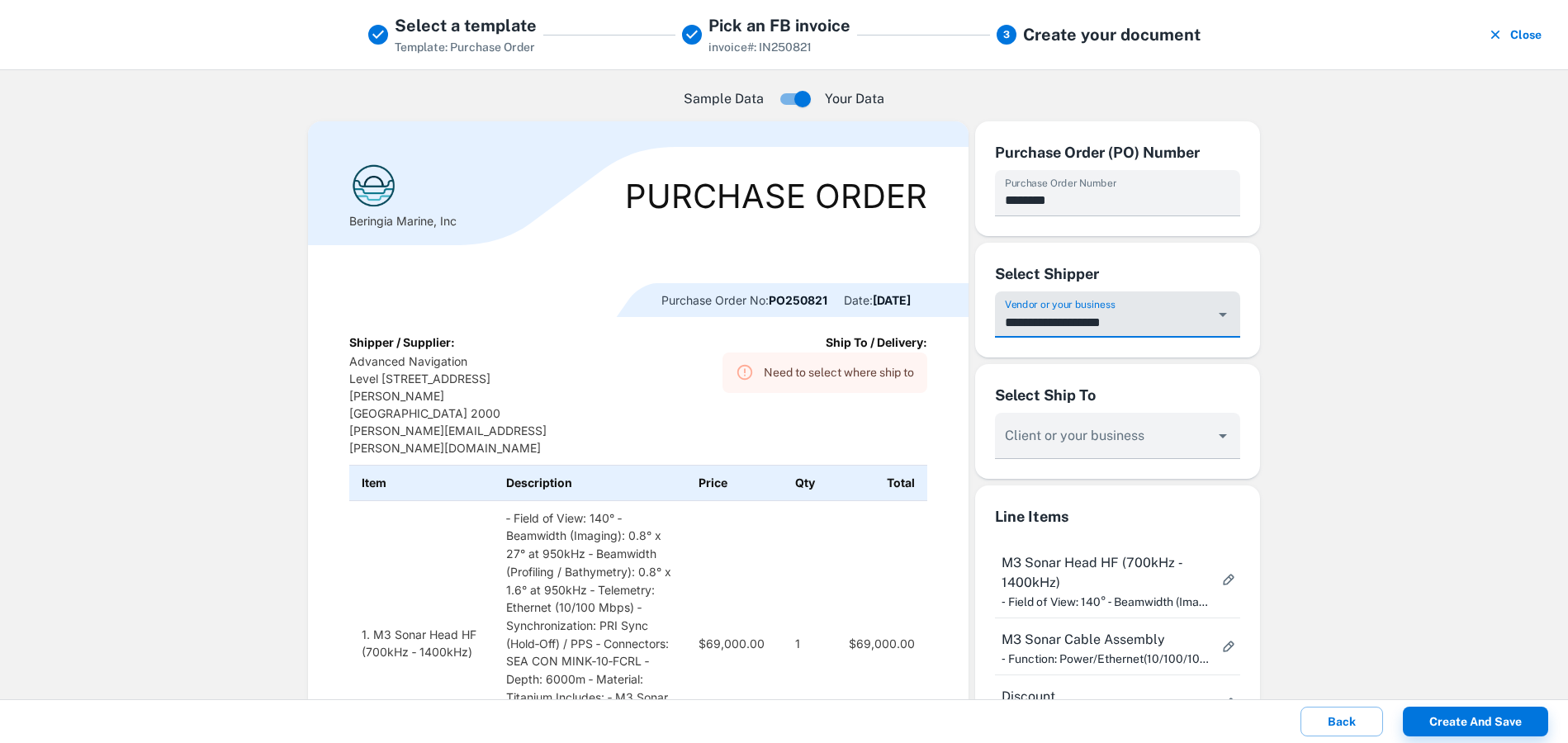
click at [1088, 320] on input "**********" at bounding box center [1105, 322] width 207 height 31
click at [1090, 354] on li "Beringia Marine, Inc" at bounding box center [1112, 359] width 245 height 30
type input "**********"
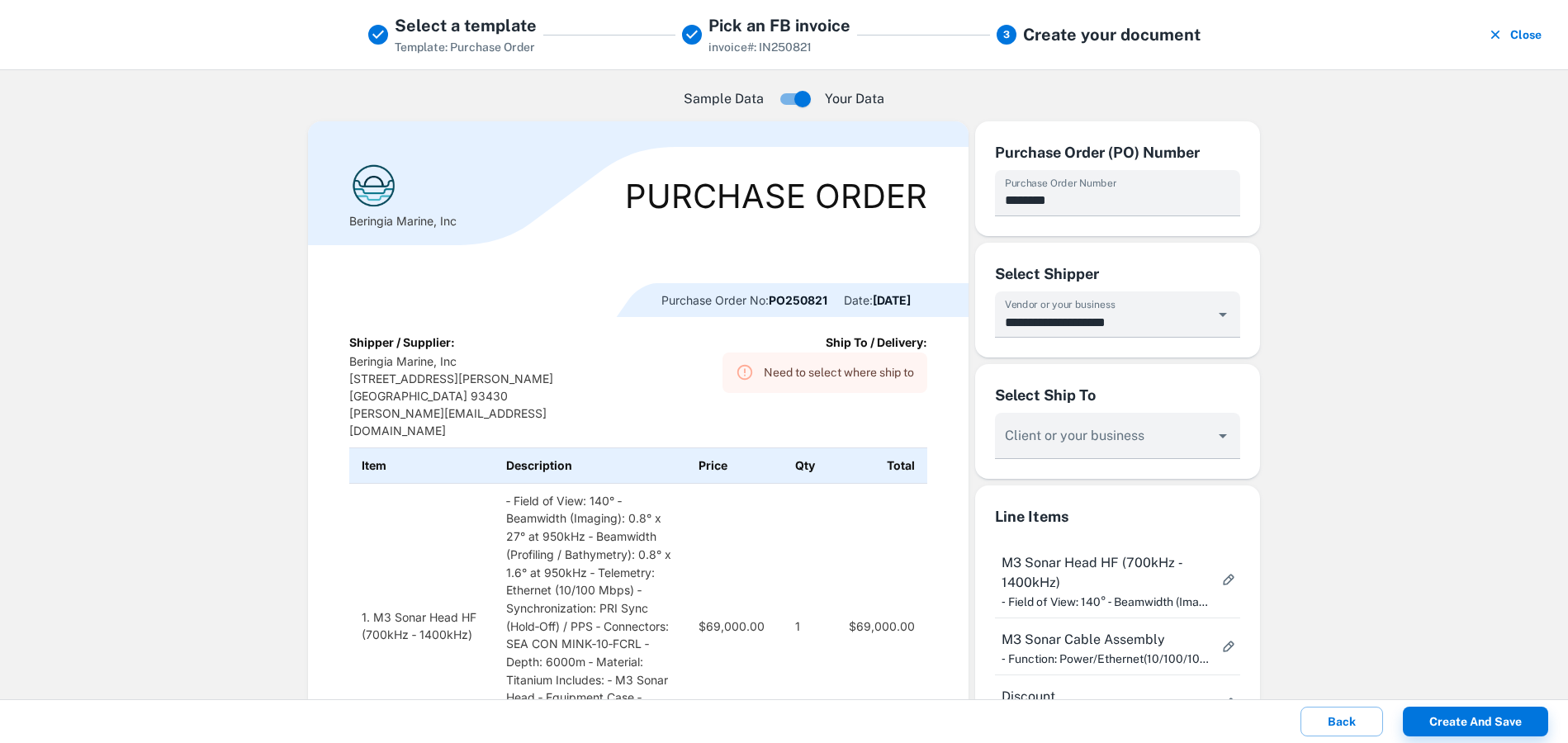
click at [458, 376] on p "Beringia Marine, Inc [STREET_ADDRESS][PERSON_NAME] [PERSON_NAME][EMAIL_ADDRESS]…" at bounding box center [465, 396] width 231 height 87
click at [1053, 431] on div "Client or your business" at bounding box center [1118, 436] width 245 height 47
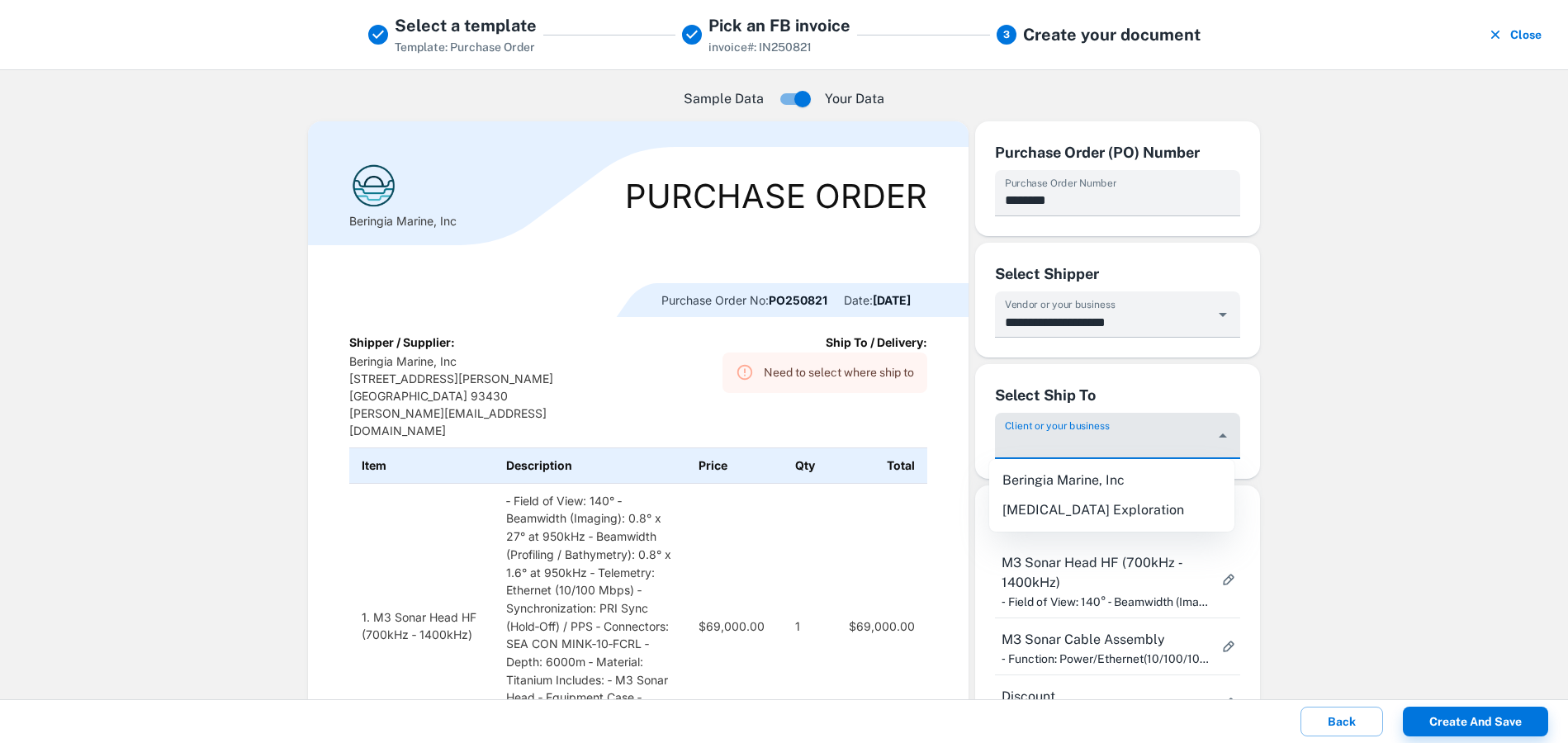
click at [1057, 512] on li "[MEDICAL_DATA] Exploration" at bounding box center [1112, 511] width 245 height 30
type input "**********"
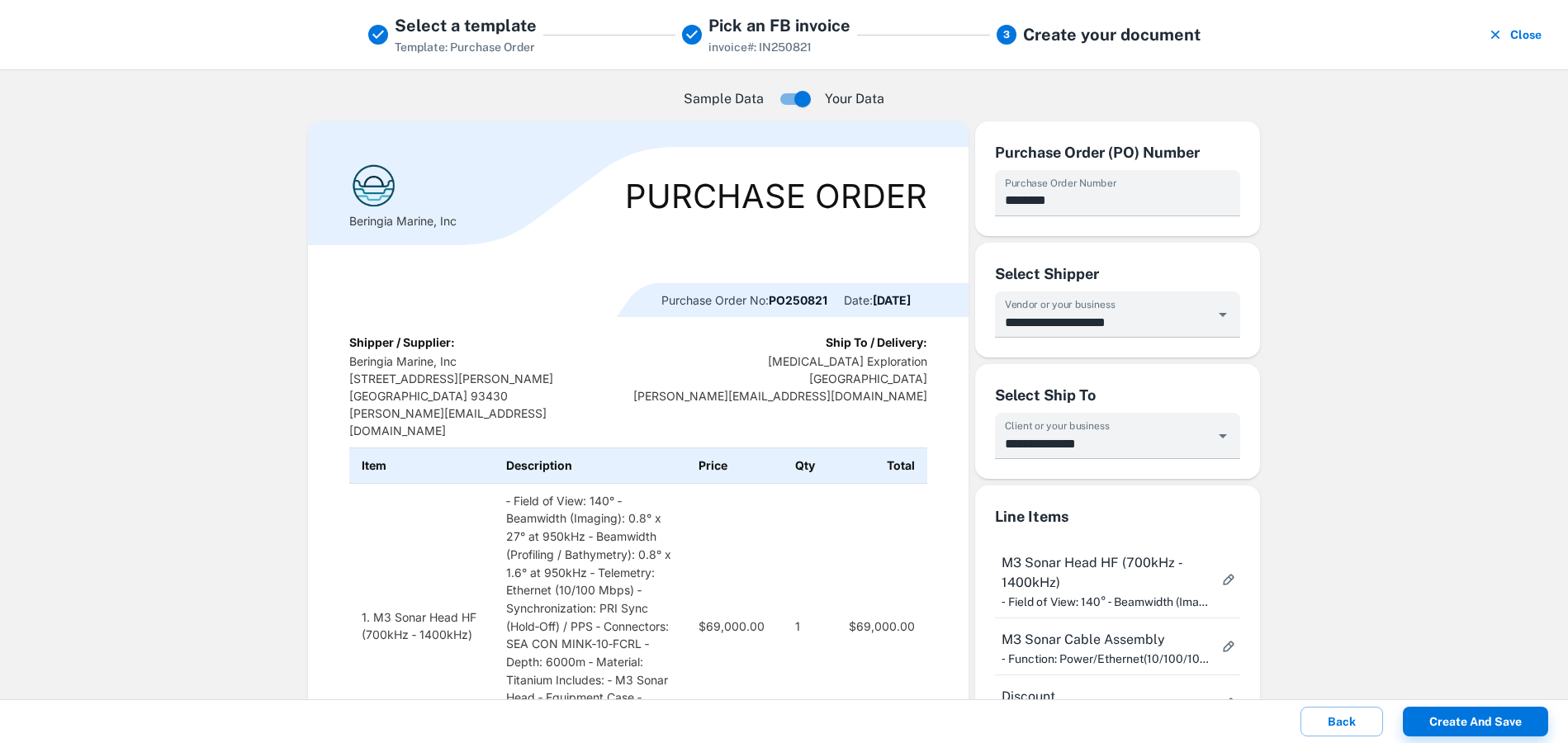
click at [1274, 336] on div "Sample Data Your Data Beringia Marine, Inc Purchase Order Purchase Order No: PO…" at bounding box center [784, 384] width 1568 height 631
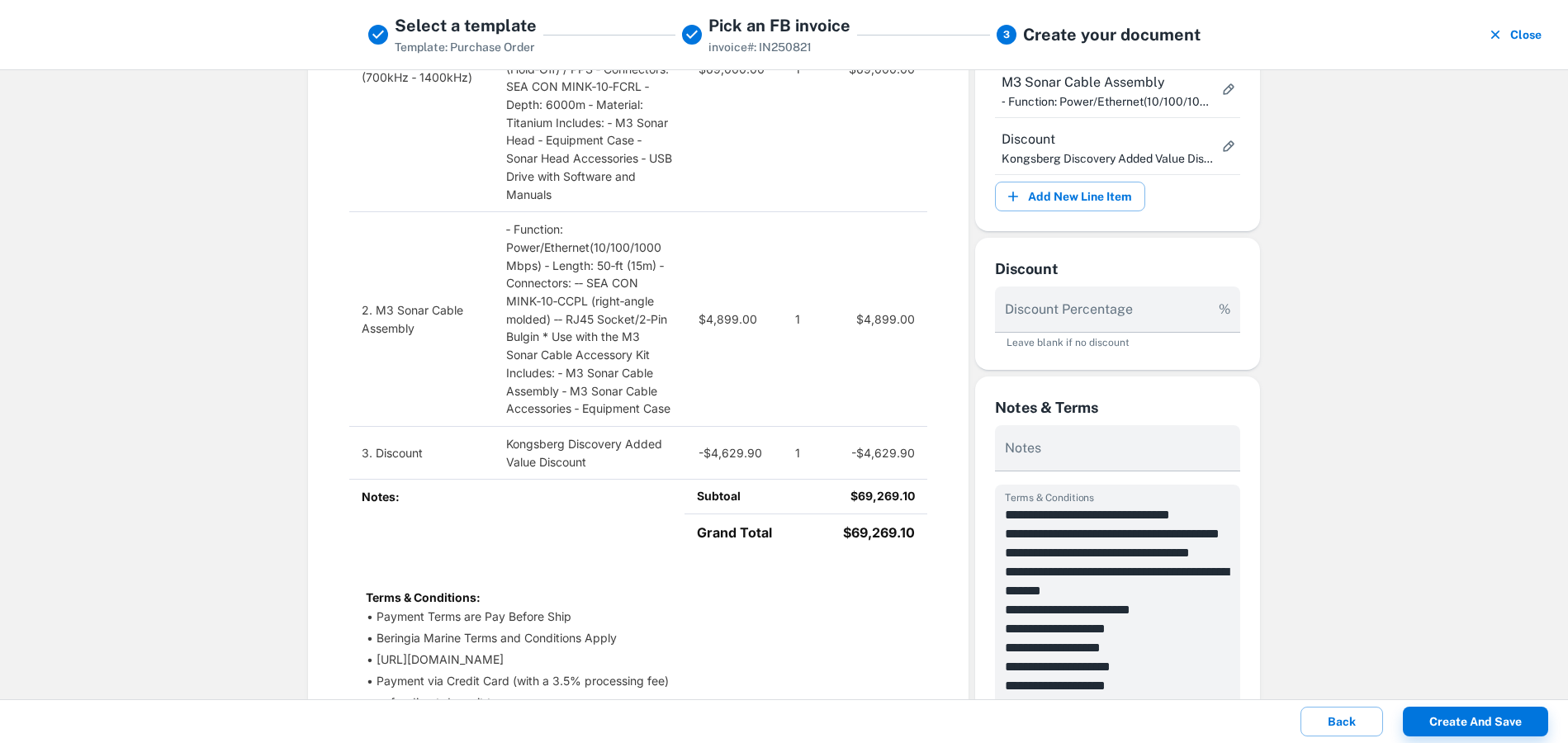
scroll to position [215, 0]
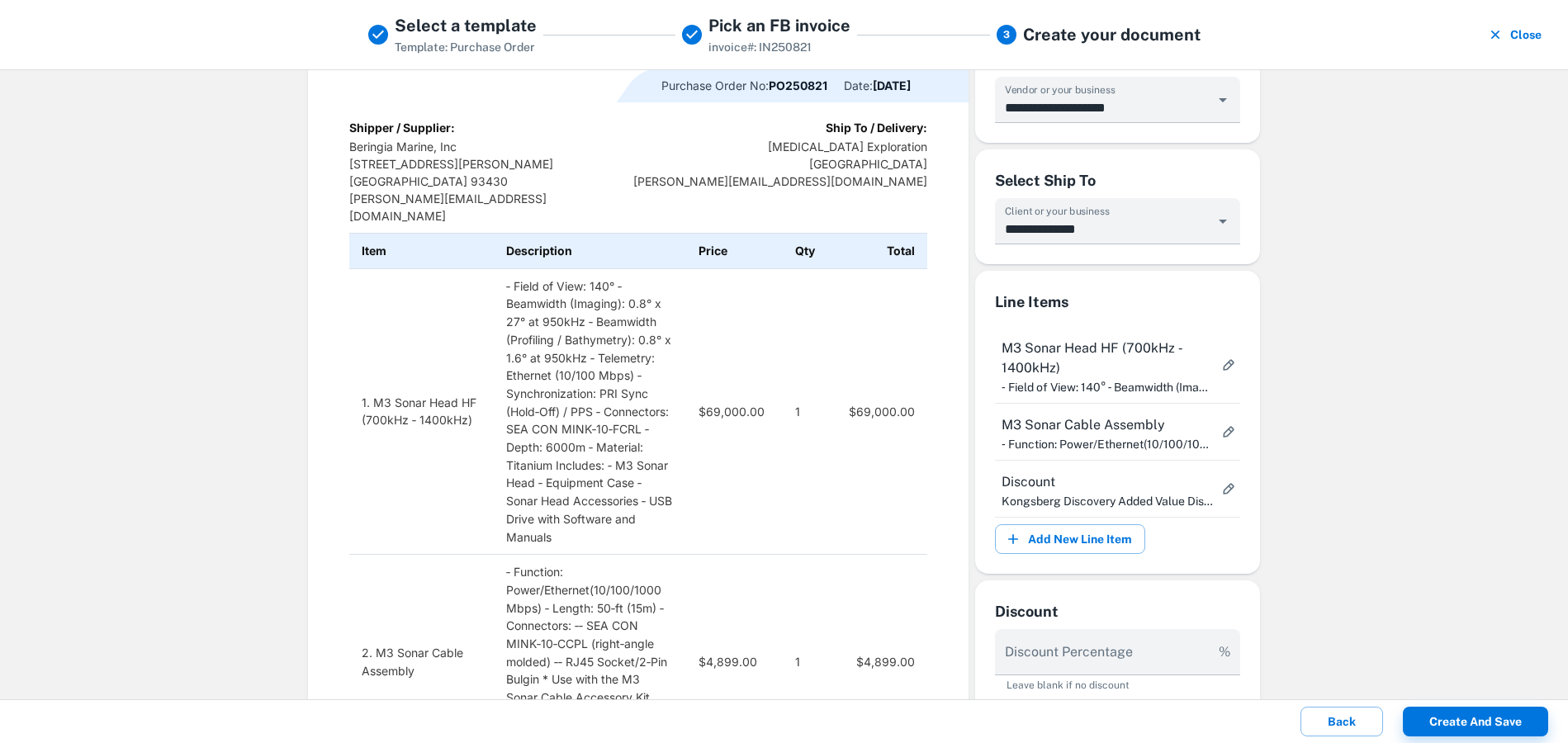
click at [790, 413] on td "1" at bounding box center [807, 411] width 48 height 287
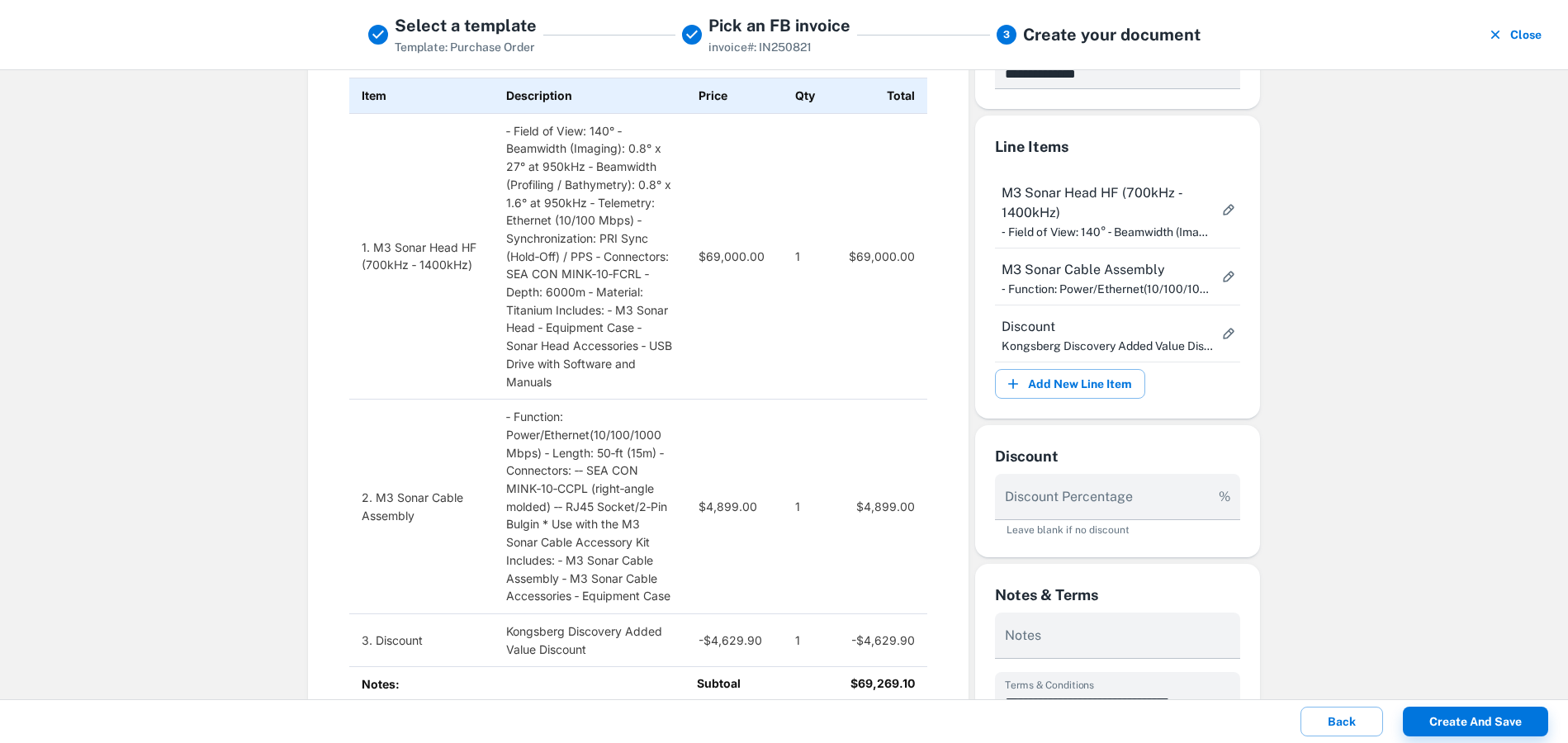
scroll to position [719, 0]
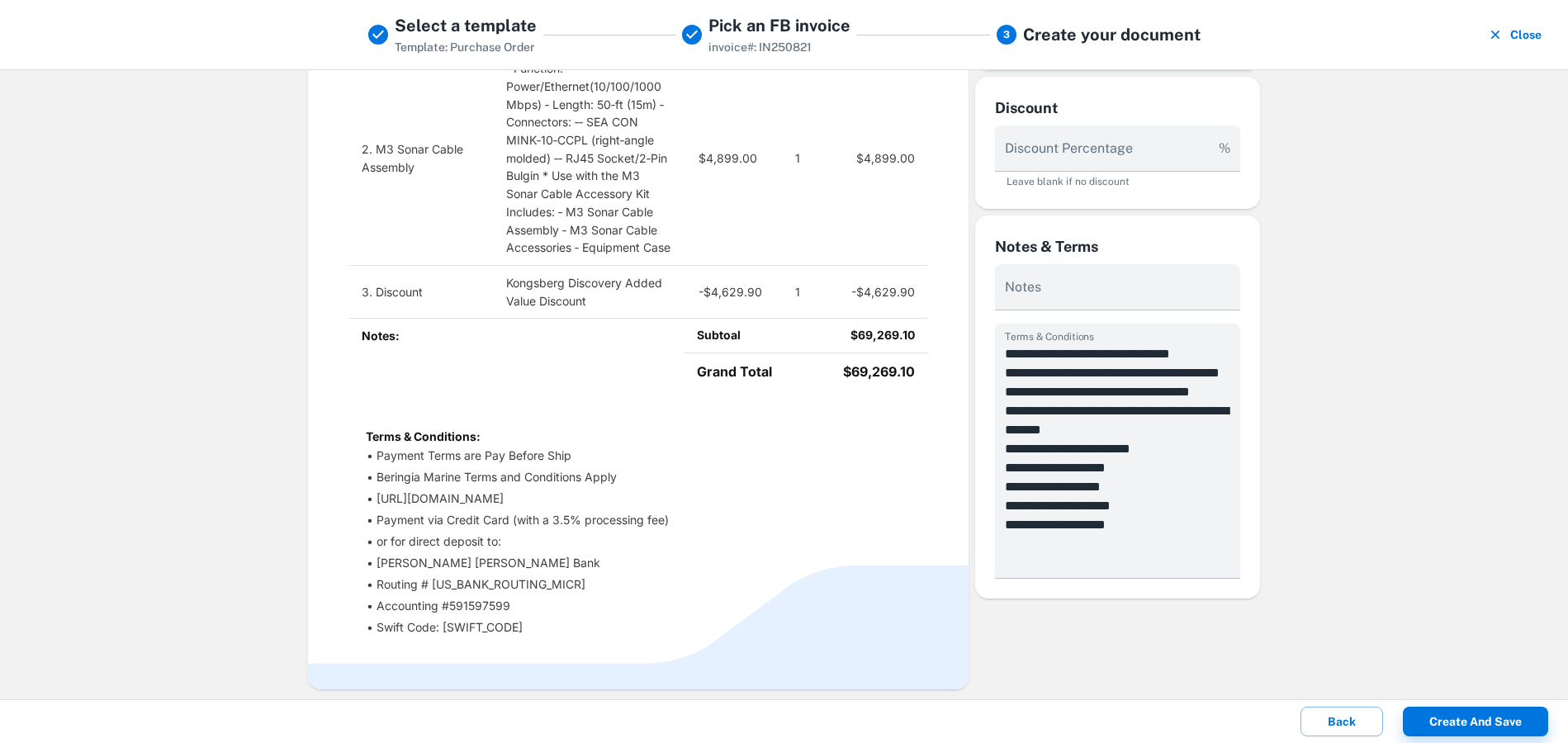
click at [690, 332] on td "Subtoal" at bounding box center [738, 336] width 107 height 35
click at [697, 332] on td "Subtoal" at bounding box center [738, 336] width 107 height 35
click at [720, 336] on td "Subtoal" at bounding box center [738, 336] width 107 height 35
click at [724, 338] on td "Subtoal" at bounding box center [738, 336] width 107 height 35
click at [724, 338] on td "Subtoal" at bounding box center [738, 336] width 107 height 35
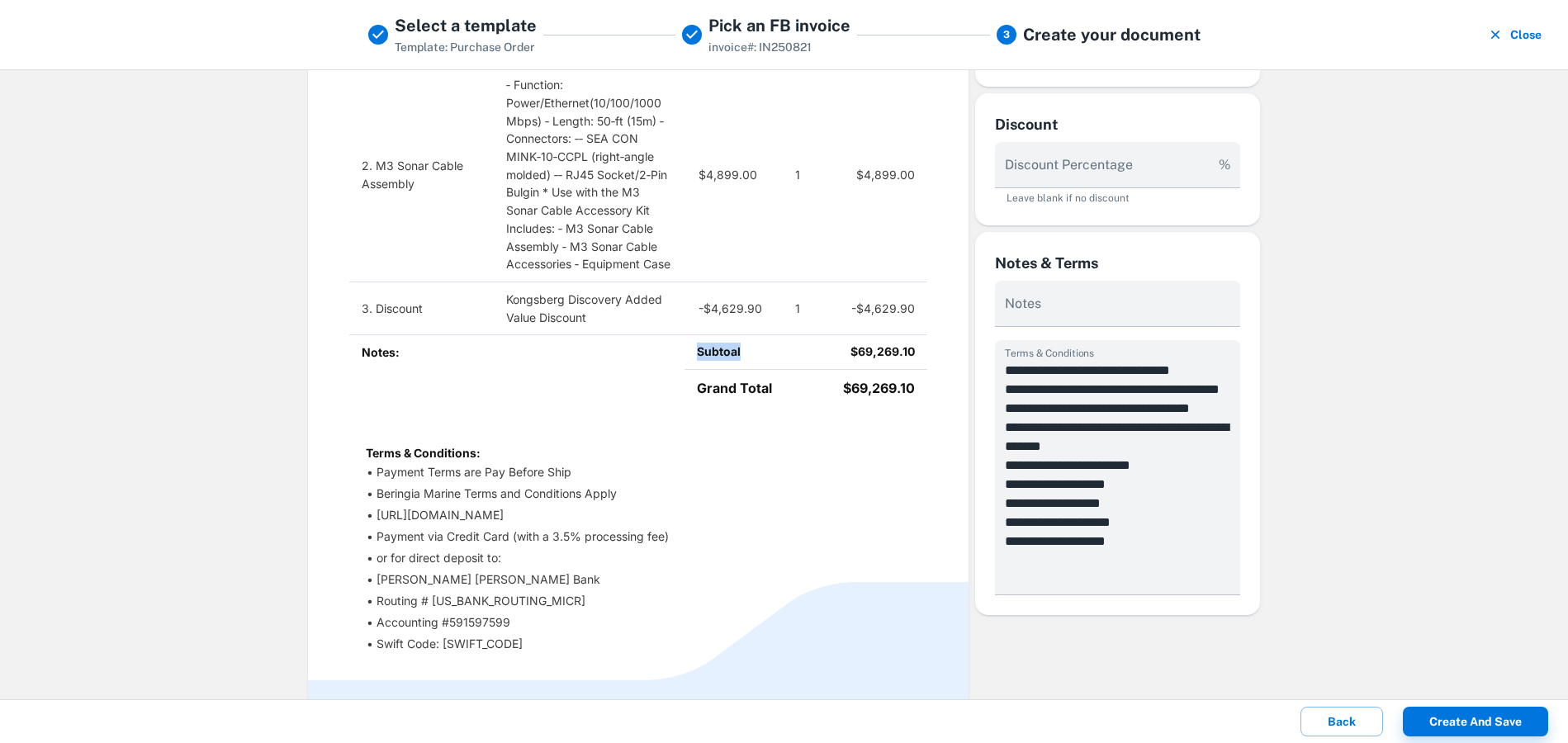
scroll to position [669, 0]
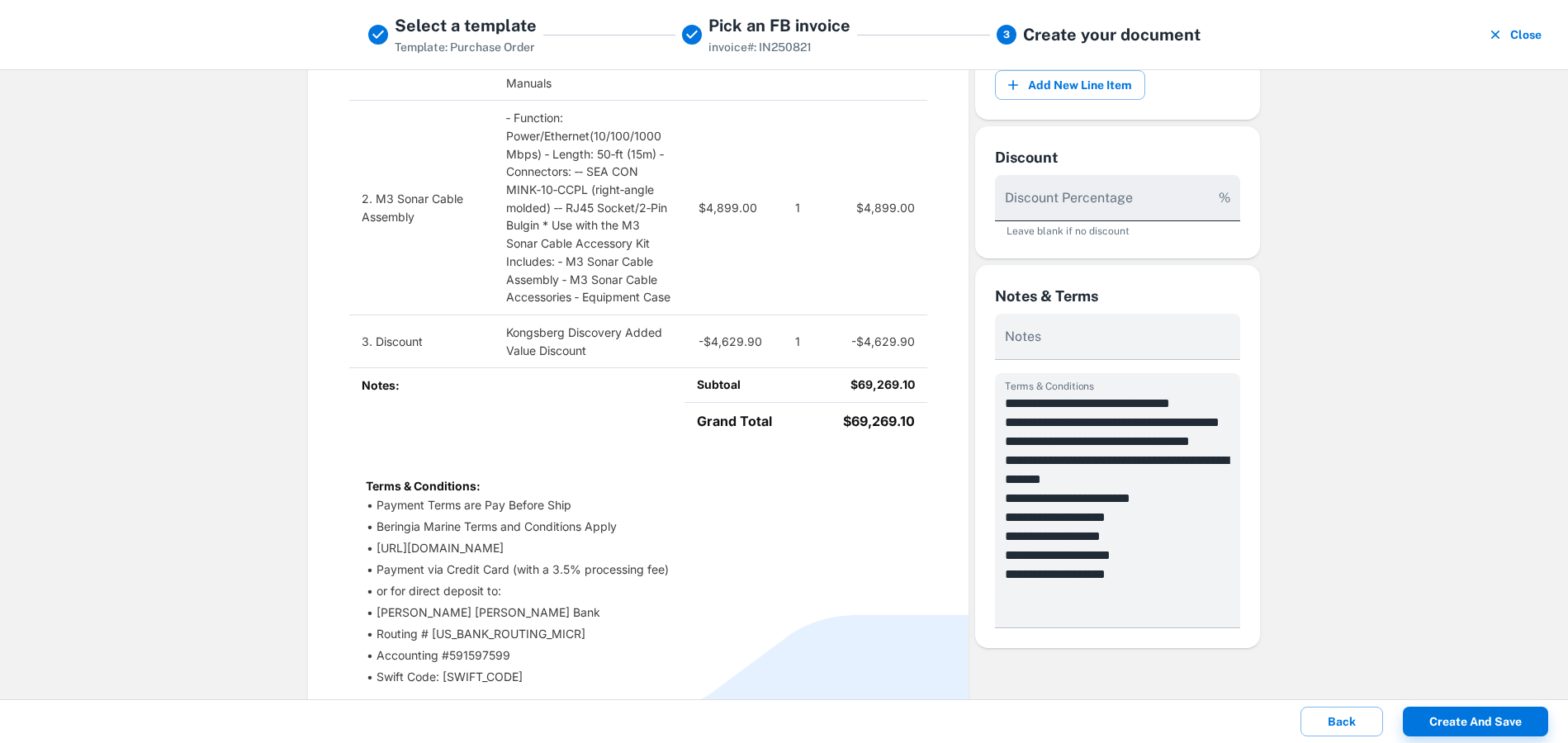
click at [1071, 196] on div "Discount Percentage % Leave blank if no discount" at bounding box center [1118, 207] width 245 height 63
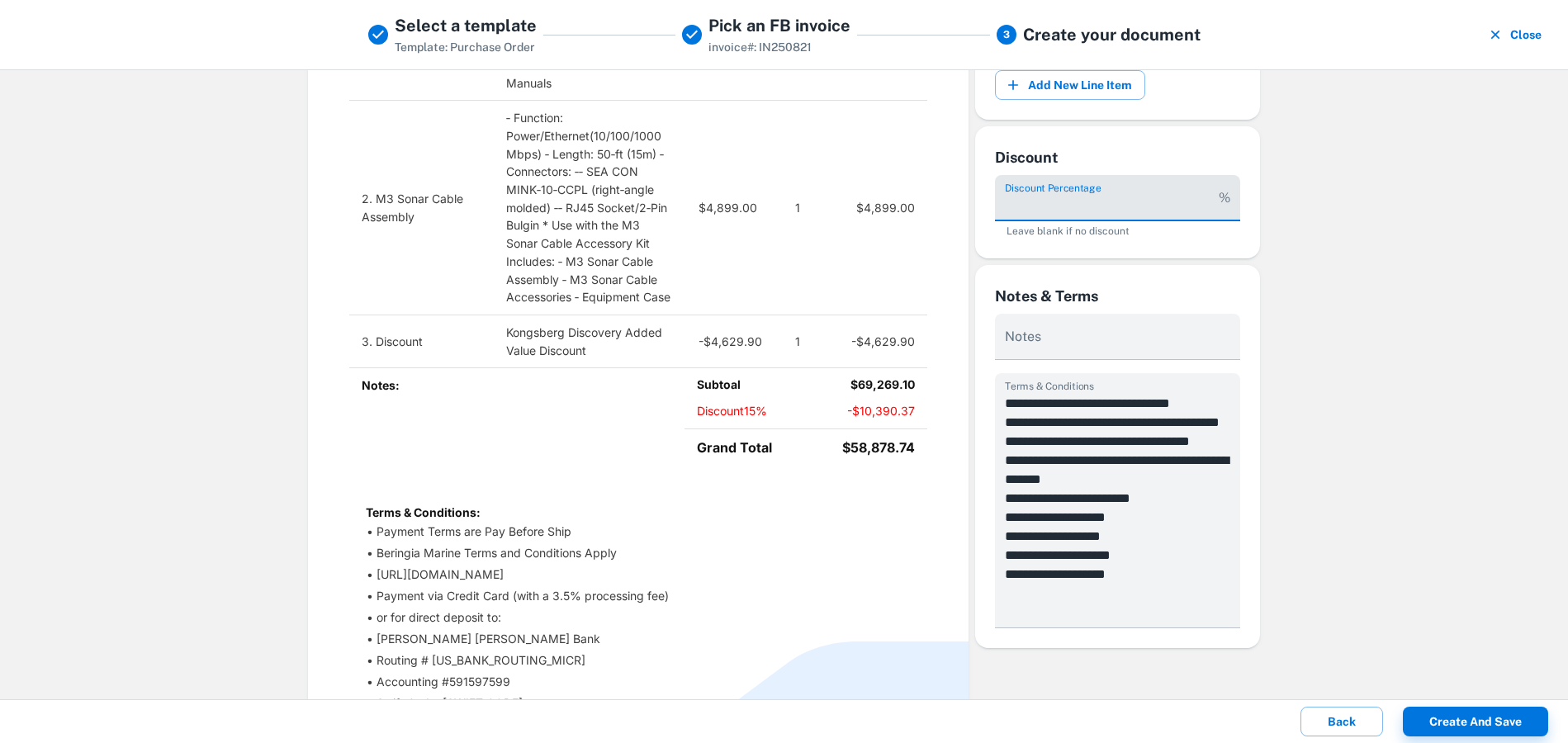
type input "**"
click at [1273, 220] on div "Sample Data Your Data Beringia Marine, Inc Purchase Order Purchase Order No: PO…" at bounding box center [784, 384] width 1568 height 631
click at [854, 561] on li "Beringia Marine Terms and Conditions Apply" at bounding box center [644, 552] width 532 height 17
click at [1038, 214] on input "**" at bounding box center [1103, 198] width 217 height 47
click at [1295, 221] on div "Sample Data Your Data Beringia Marine, Inc Purchase Order Purchase Order No: PO…" at bounding box center [784, 384] width 1568 height 631
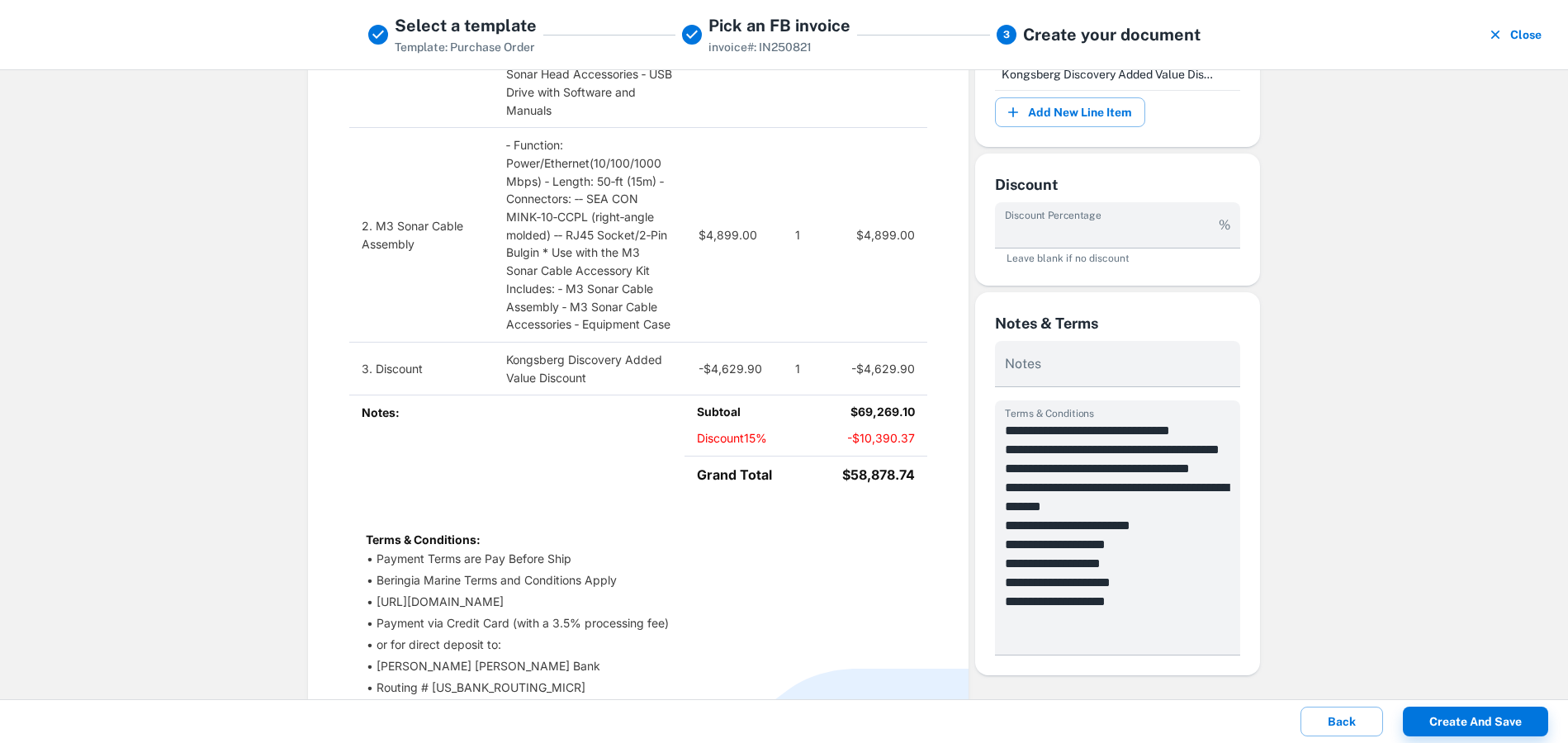
scroll to position [639, 0]
drag, startPoint x: 903, startPoint y: 441, endPoint x: 911, endPoint y: 442, distance: 8.1
click at [911, 442] on td "- $10,390.37" at bounding box center [867, 445] width 123 height 27
click at [764, 536] on p "Terms & Conditions:" at bounding box center [638, 541] width 545 height 17
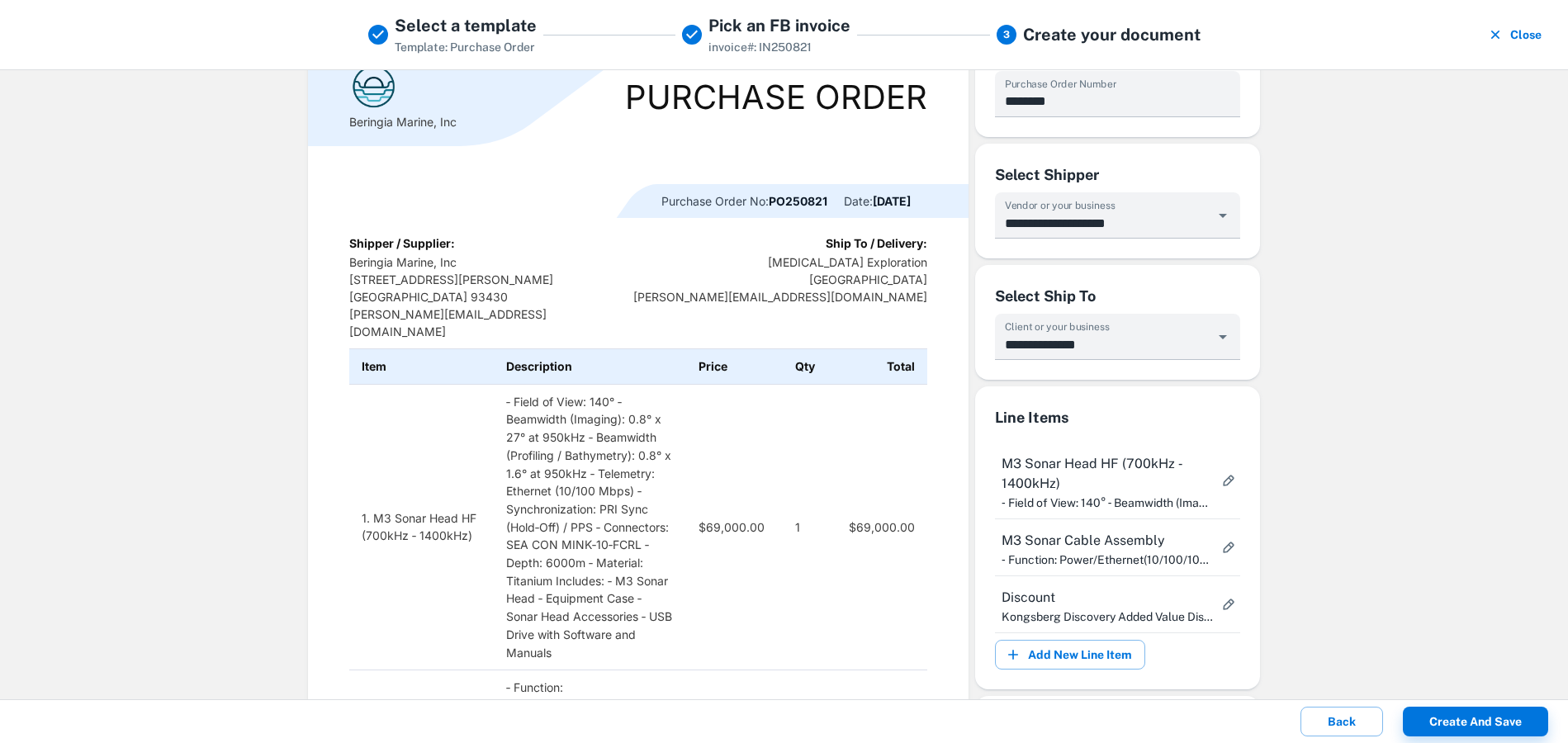
scroll to position [0, 0]
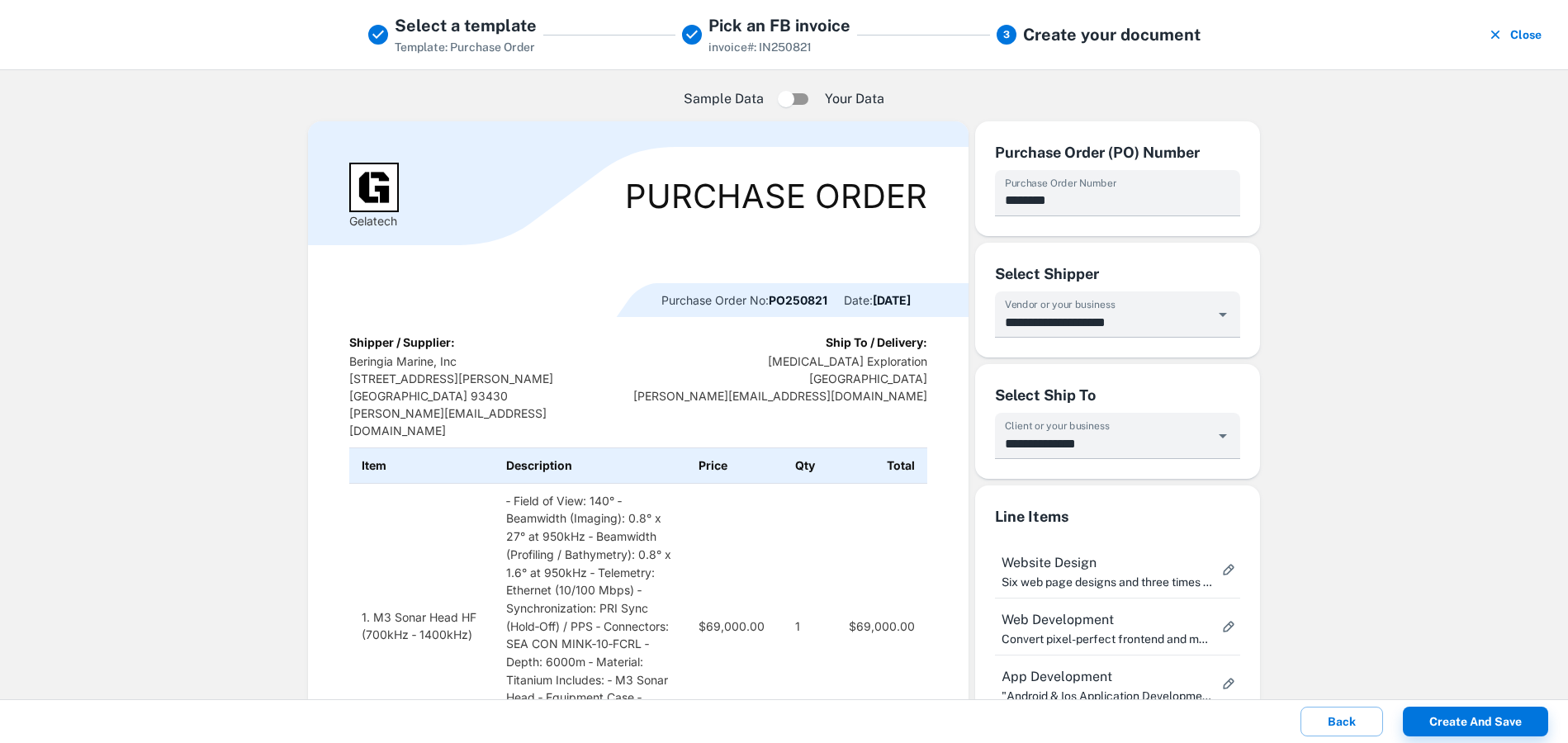
click at [406, 348] on b "Shipper / Supplier:" at bounding box center [401, 342] width 106 height 14
click at [393, 378] on p "Beringia Marine, Inc [STREET_ADDRESS][PERSON_NAME] [PERSON_NAME][EMAIL_ADDRESS]…" at bounding box center [465, 396] width 231 height 87
click at [1041, 319] on input "**********" at bounding box center [1105, 322] width 207 height 31
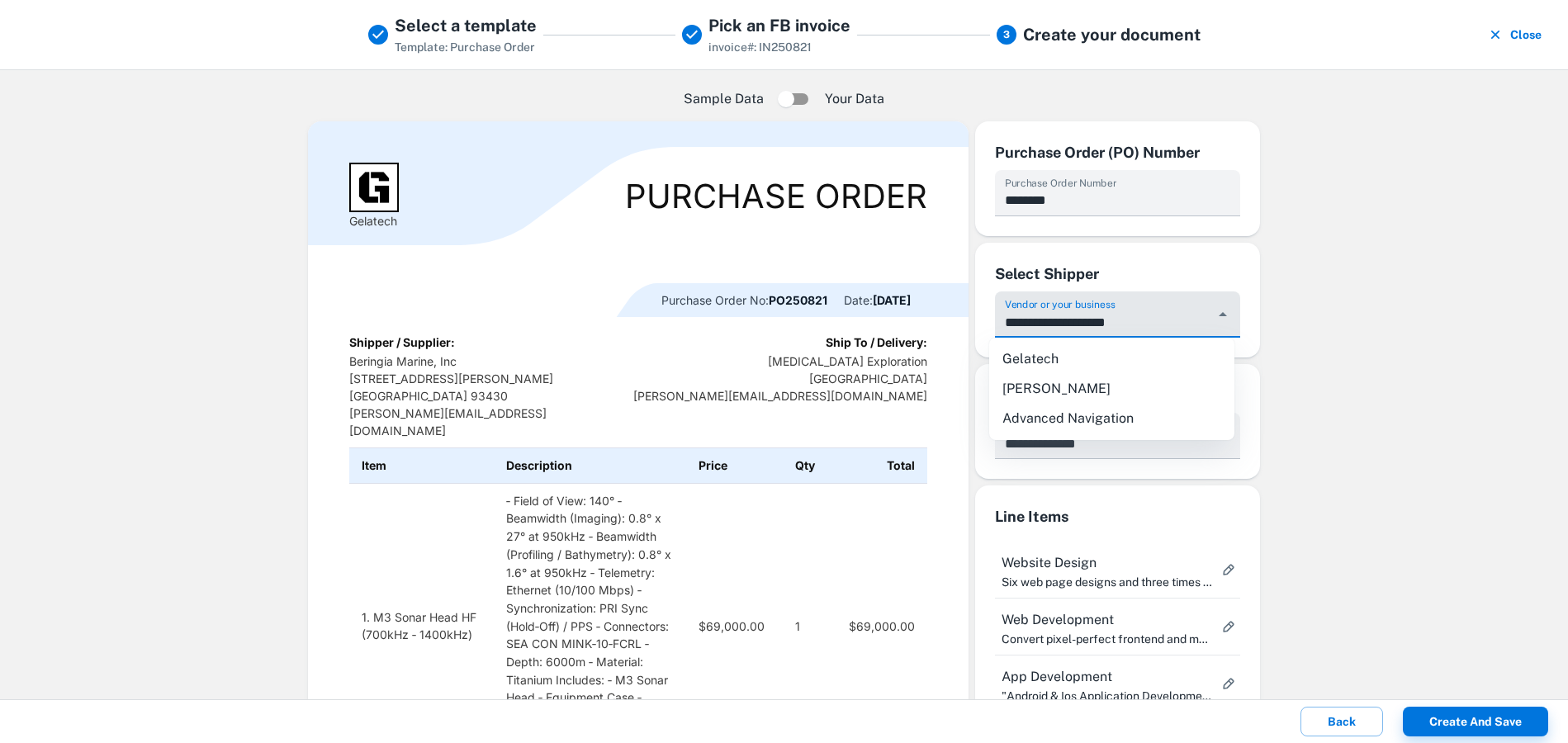
click at [1349, 299] on div "Sample Data Your Data Gelatech Purchase Order Purchase Order No: PO250821 Date:…" at bounding box center [784, 384] width 1568 height 631
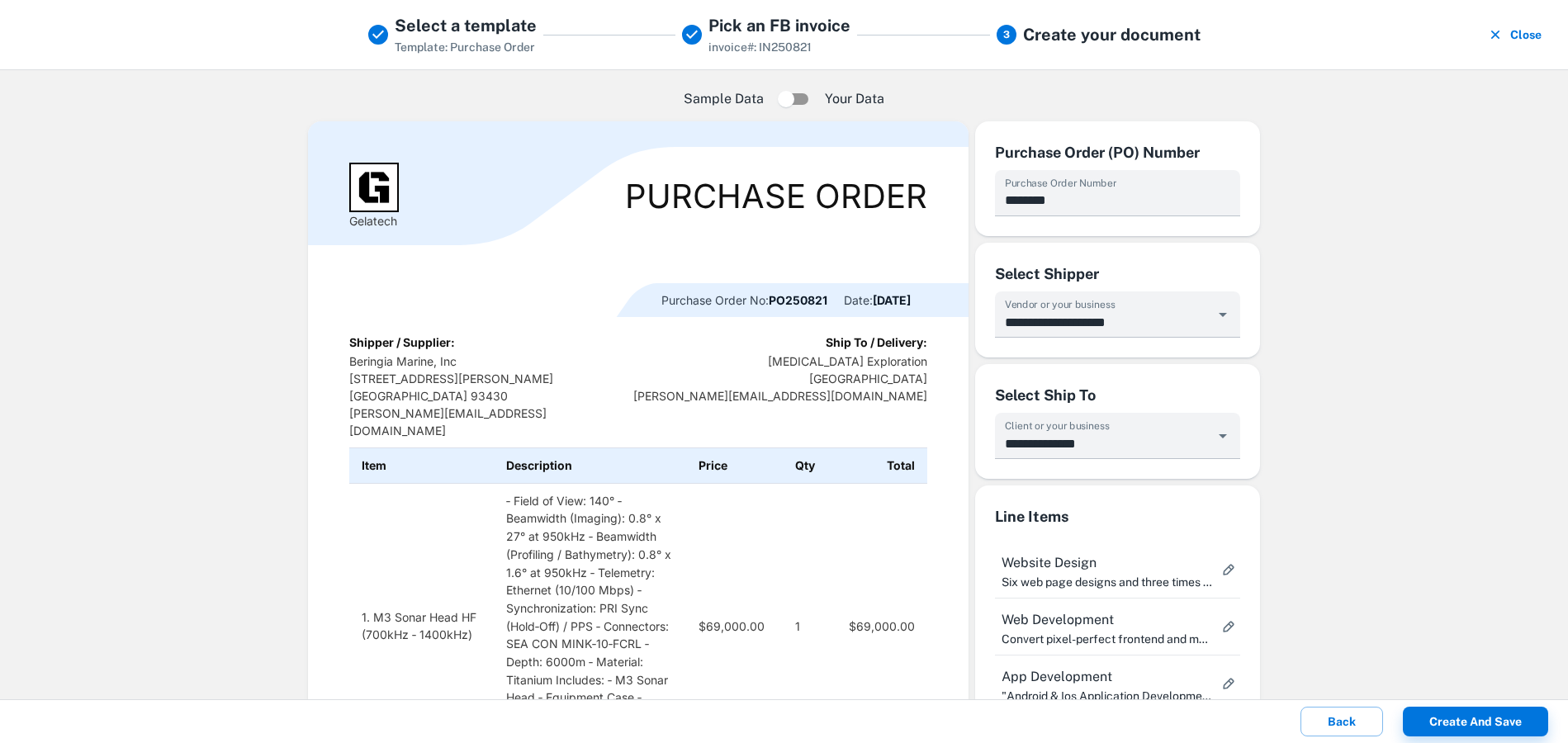
click at [1108, 299] on label "Vendor or your business" at bounding box center [1060, 304] width 111 height 14
click at [1108, 307] on input "**********" at bounding box center [1105, 322] width 207 height 31
click at [1108, 299] on label "Vendor or your business" at bounding box center [1060, 304] width 111 height 14
click at [1108, 307] on input "**********" at bounding box center [1105, 322] width 207 height 31
click at [1108, 299] on label "Vendor or your business" at bounding box center [1060, 304] width 111 height 14
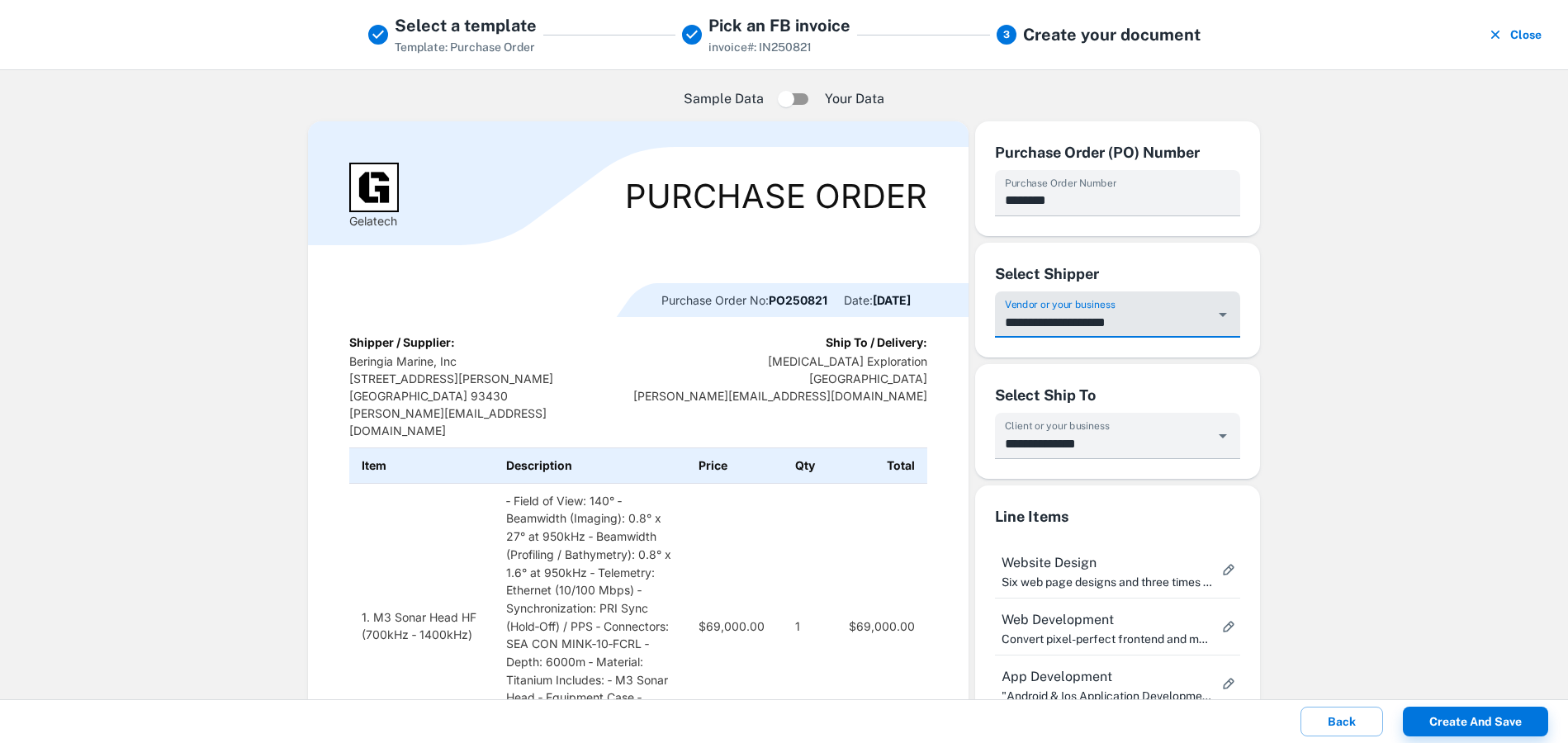
click at [1108, 307] on input "**********" at bounding box center [1105, 322] width 207 height 31
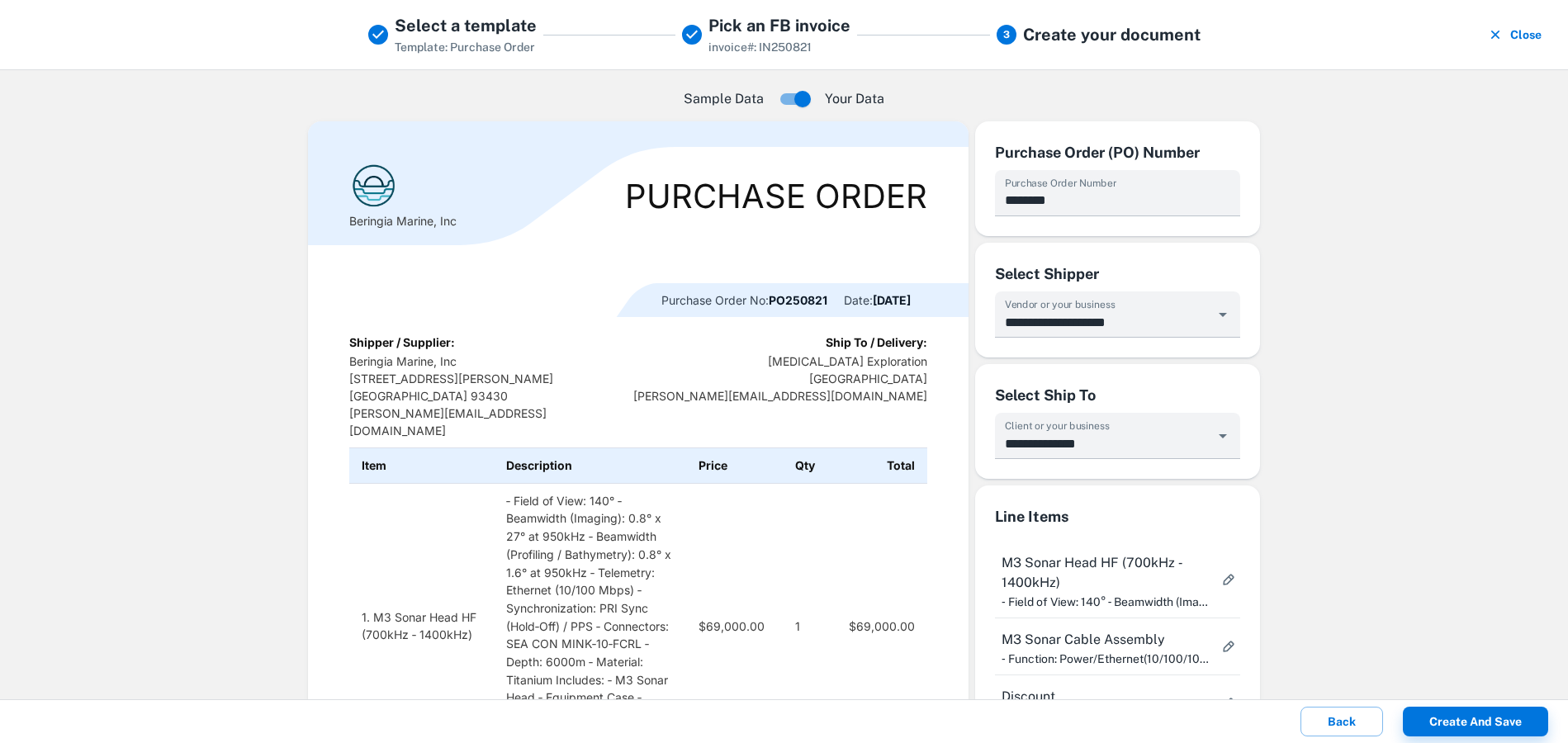
click at [28, 292] on div "Sample Data Your Data Beringia Marine, Inc Purchase Order Purchase Order No: PO…" at bounding box center [784, 384] width 1568 height 631
click at [1549, 35] on h2 "Close Select a template Template: Purchase Order Pick an FB invoice invoice#: I…" at bounding box center [784, 34] width 1568 height 69
click at [1533, 35] on button "Close" at bounding box center [1516, 35] width 64 height 43
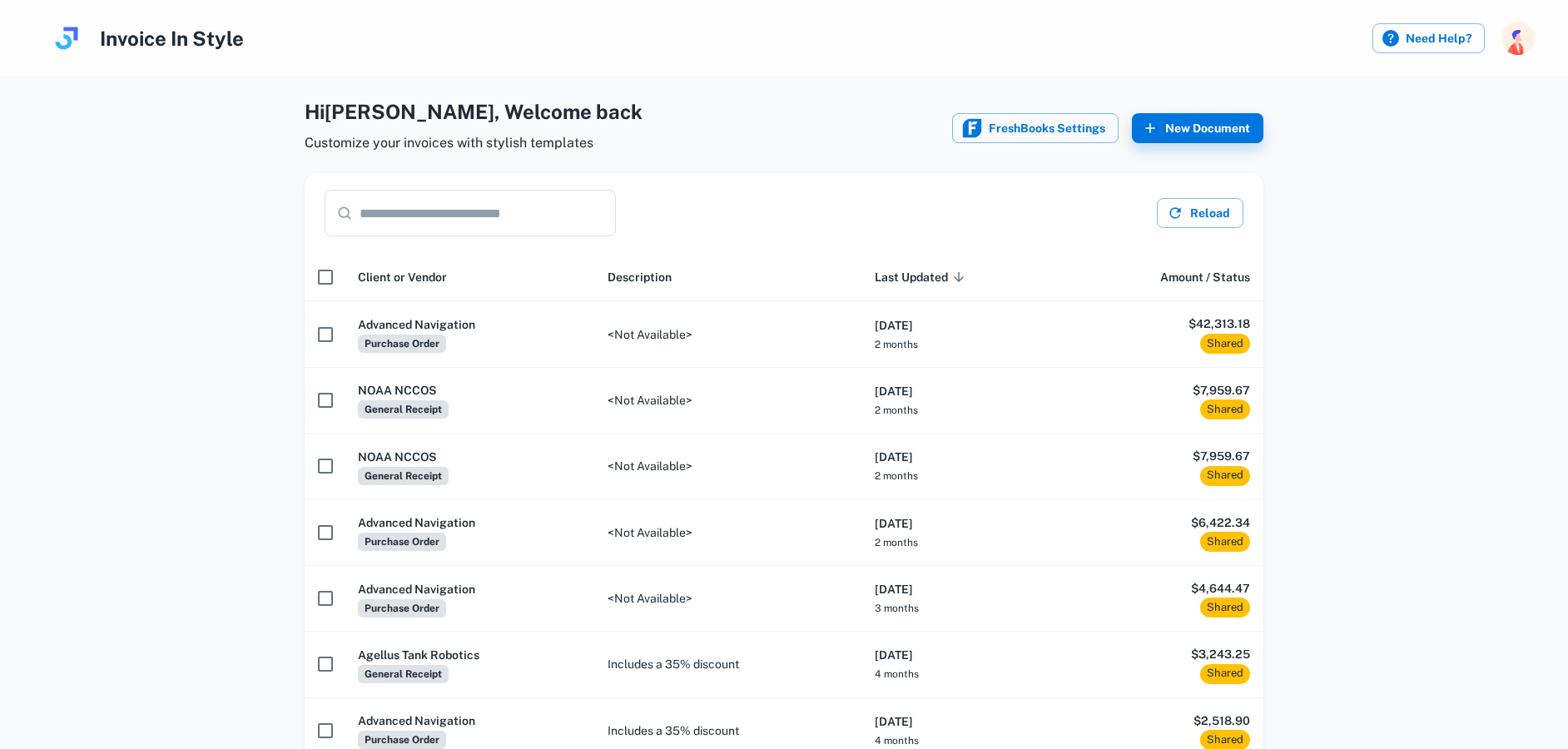
click at [1456, 195] on div "Hi [PERSON_NAME] , Welcome back Customize your invoices with stylish templates …" at bounding box center [784, 551] width 1541 height 909
click at [1182, 138] on button "New Document" at bounding box center [1197, 128] width 132 height 30
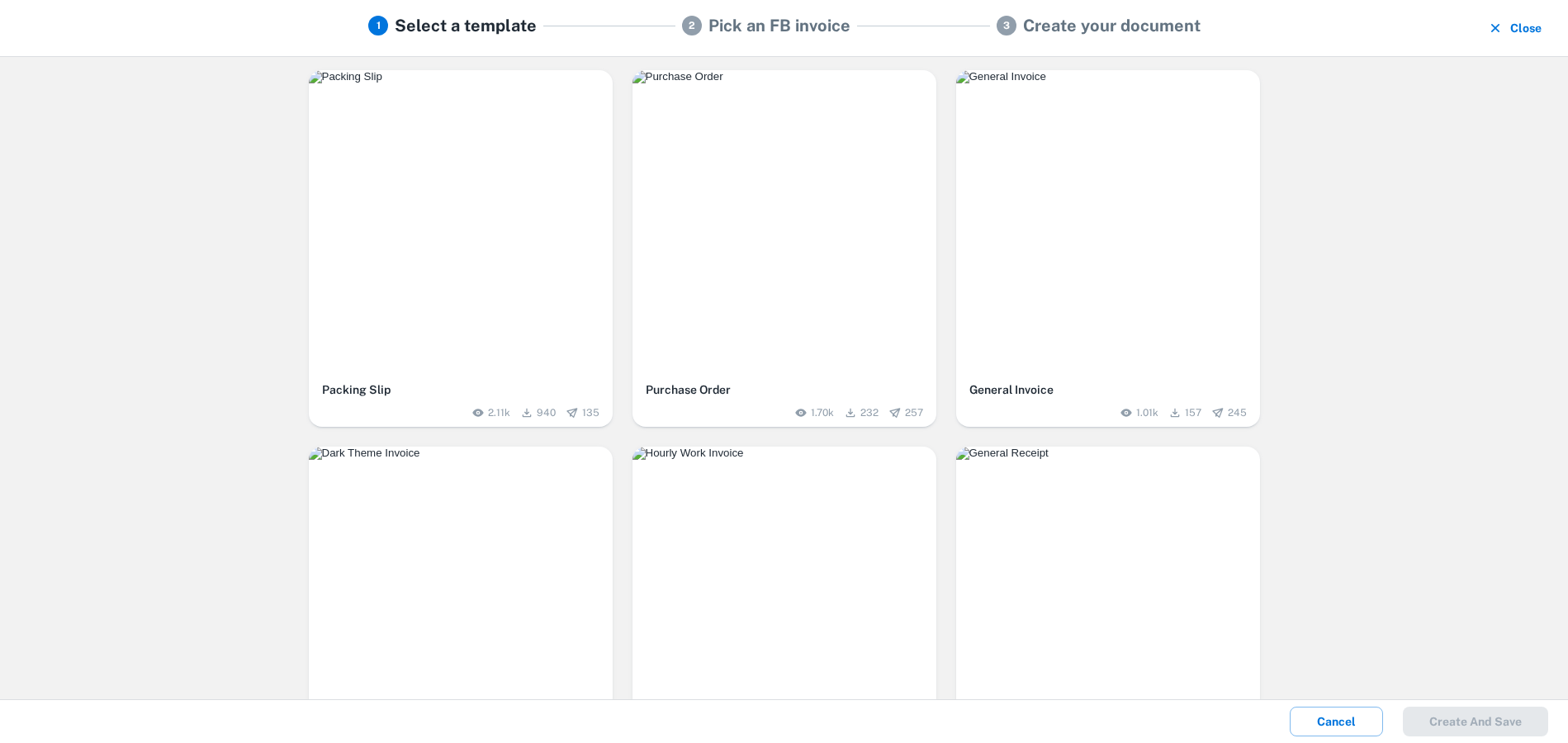
click at [851, 83] on img "button" at bounding box center [784, 77] width 304 height 13
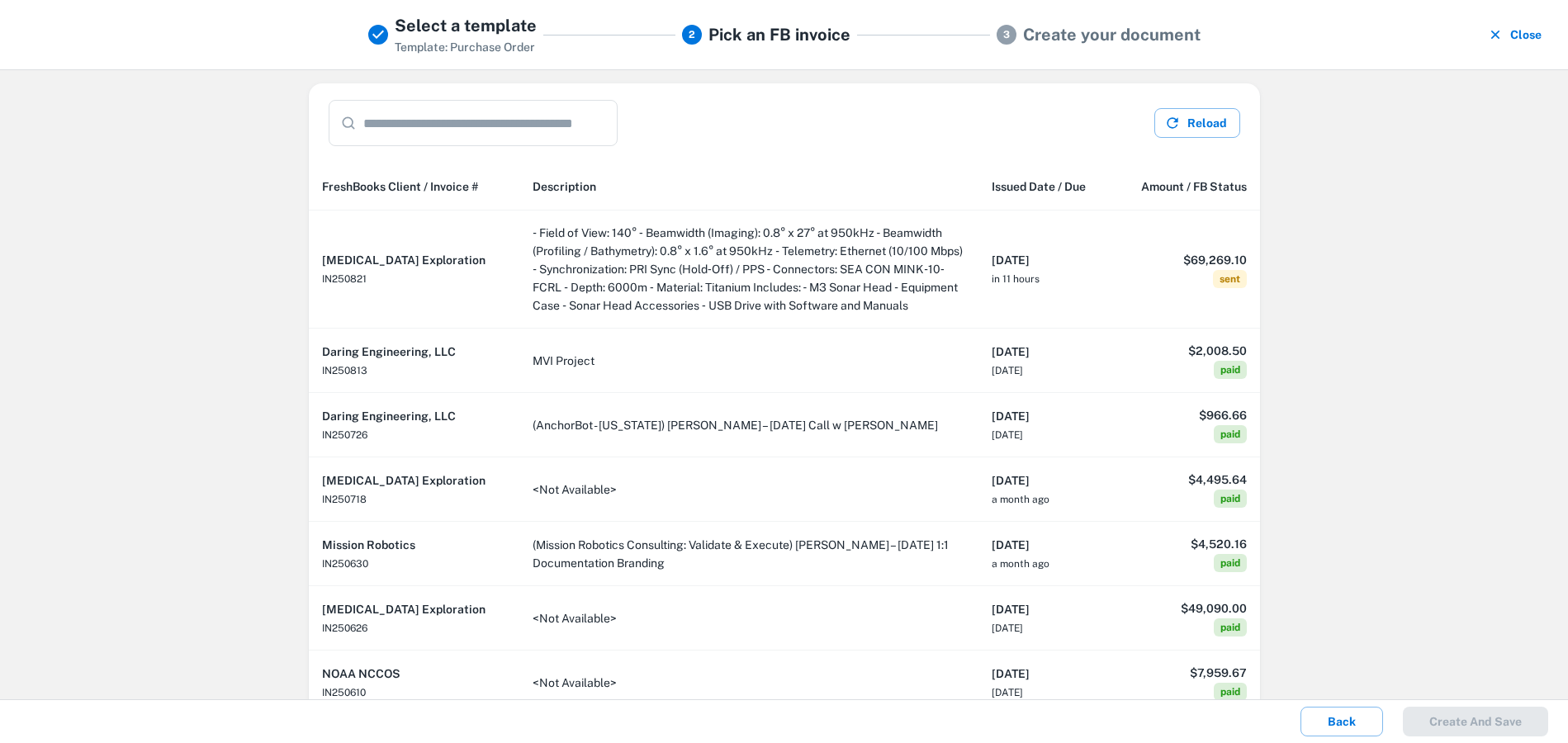
click at [851, 270] on td "‐ Field of View: 140° ‐ Beamwidth (Imaging): 0.8° x 27° at 950kHz ‐ Beamwidth (…" at bounding box center [749, 270] width 459 height 118
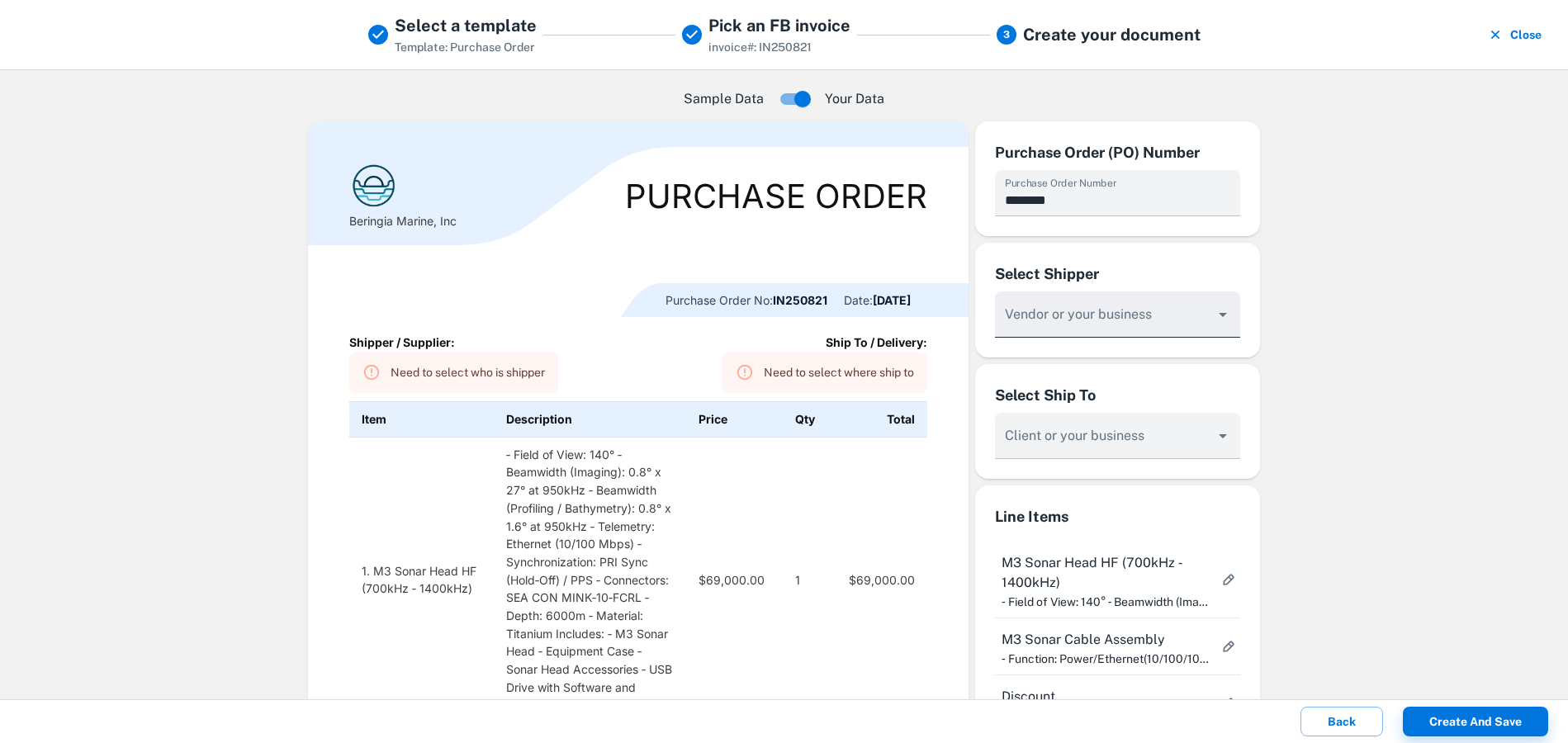
click at [1132, 311] on input "Vendor or your business" at bounding box center [1105, 322] width 207 height 31
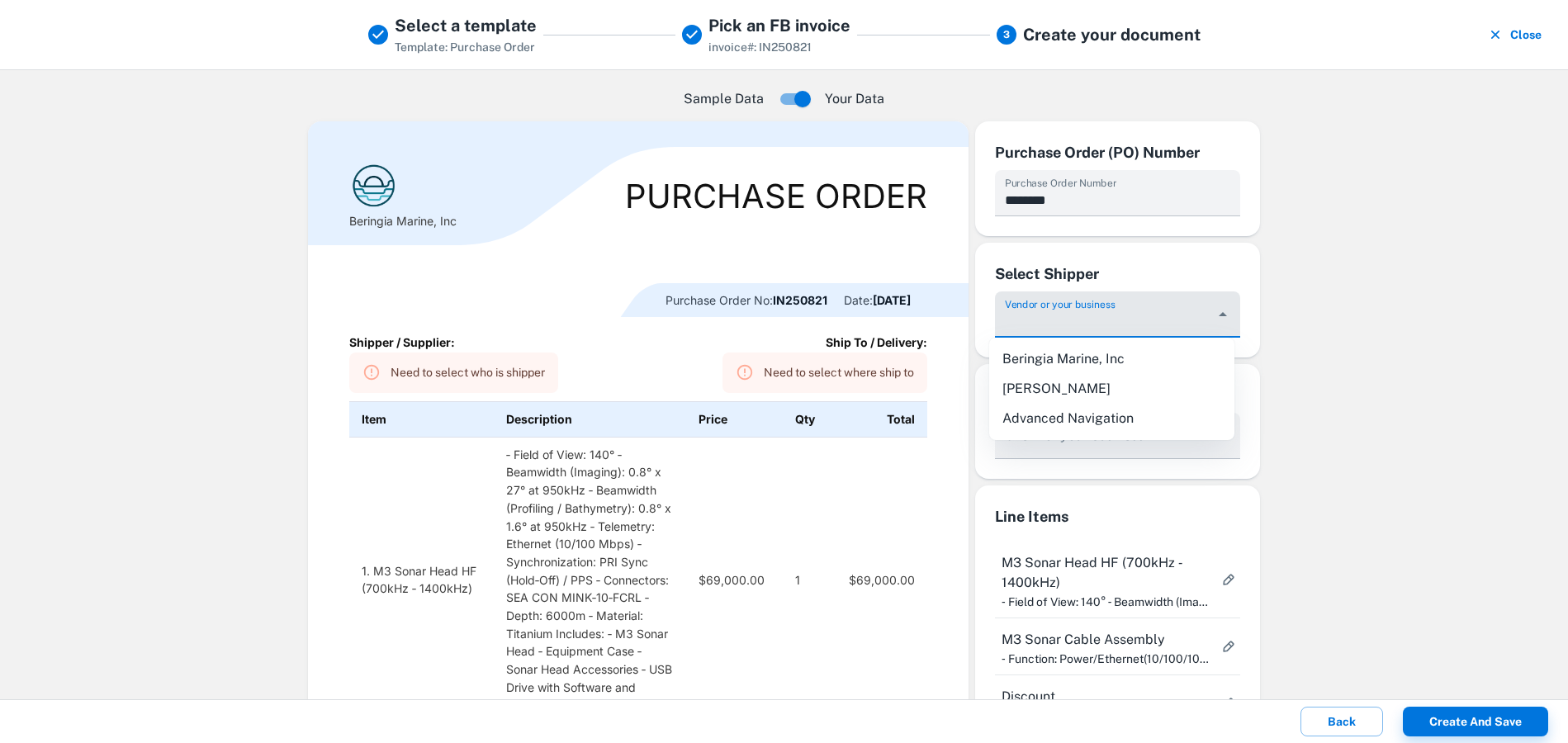
click at [1258, 256] on div "Sample Data Your Data Beringia Marine, Inc Purchase Order Purchase Order No: IN…" at bounding box center [784, 722] width 991 height 1279
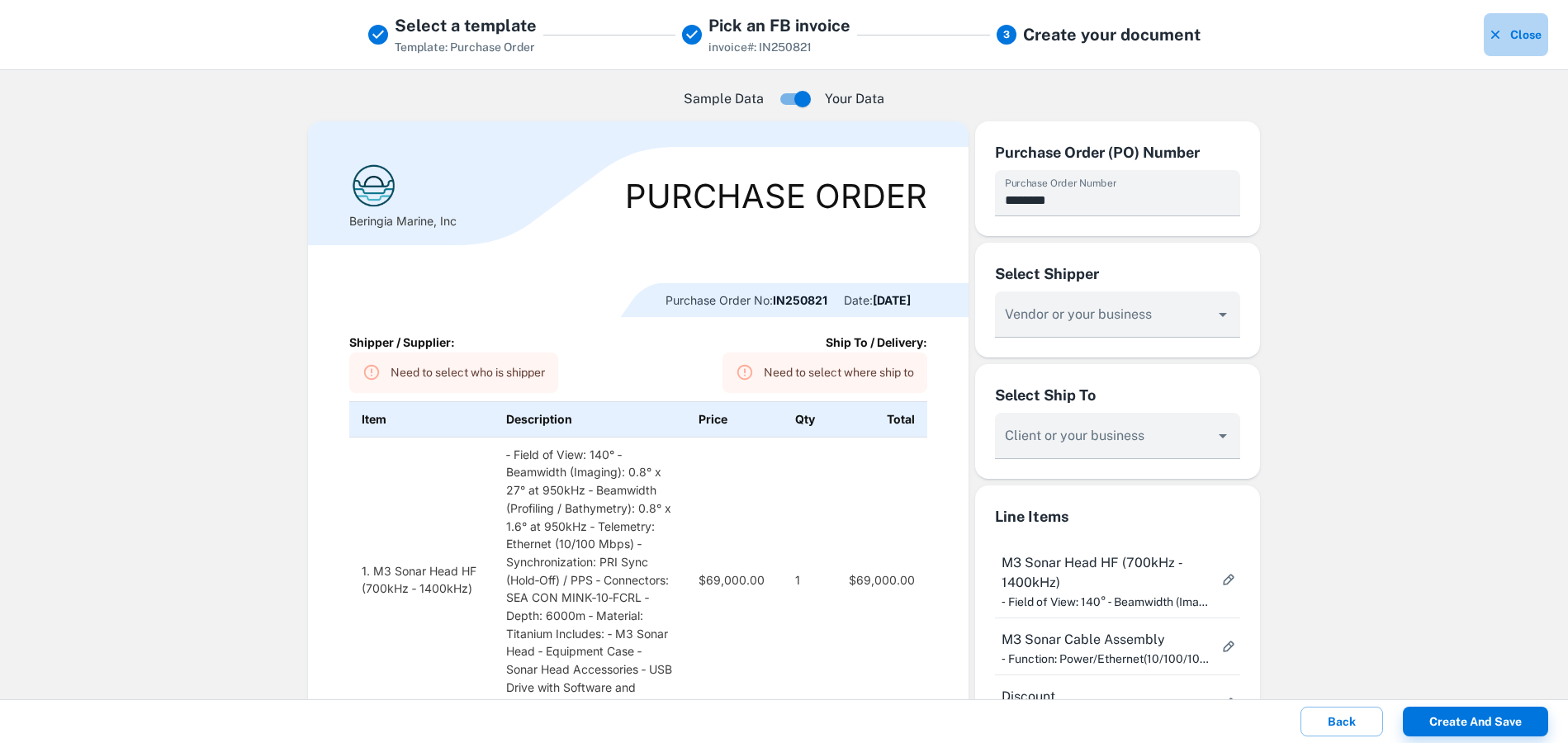
click at [1539, 37] on button "Close" at bounding box center [1516, 35] width 64 height 43
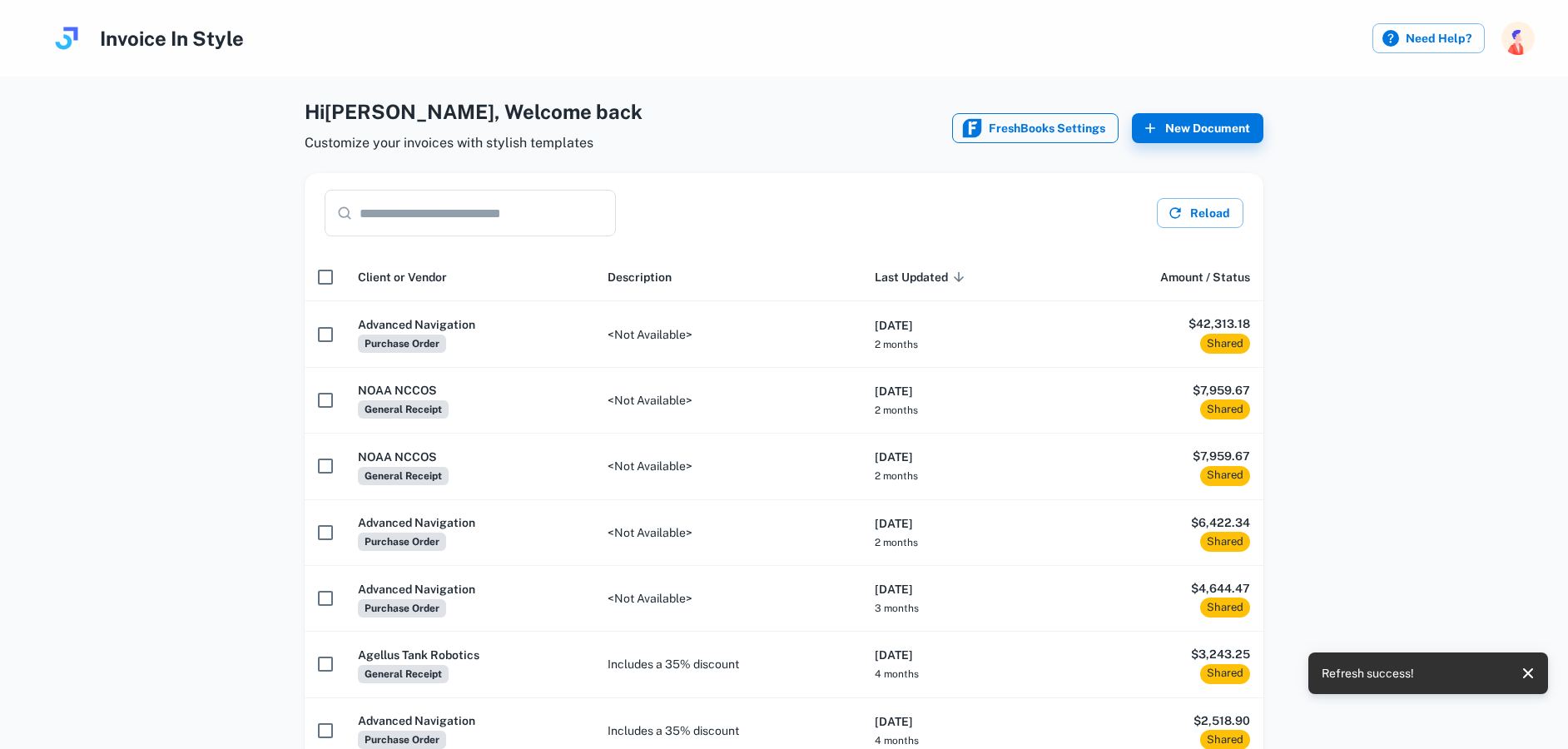
click at [983, 132] on button "FreshBooks Settings" at bounding box center [1035, 128] width 166 height 30
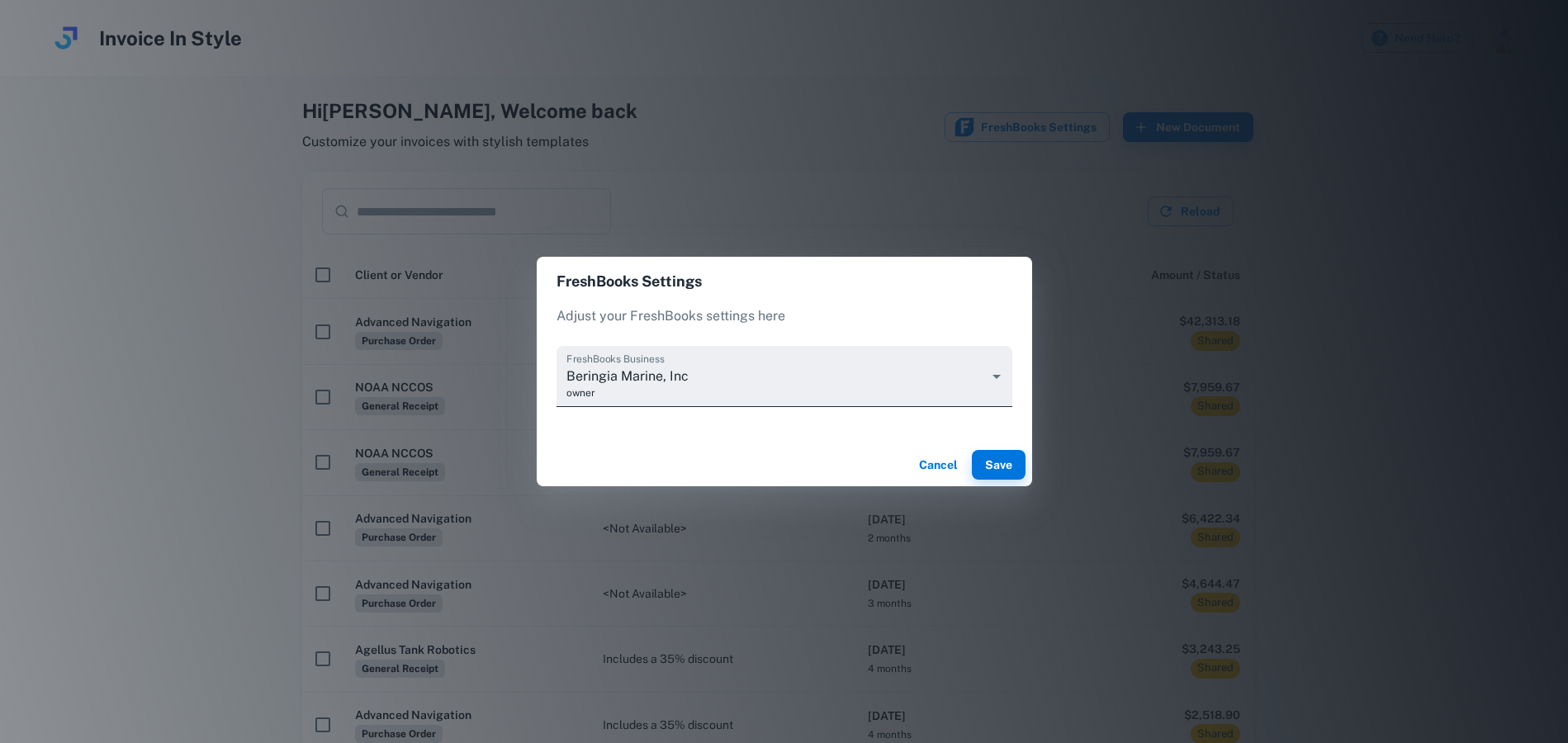
click at [822, 368] on body "Invoice In Style Need Help? Hi [PERSON_NAME] , Welcome back Customize your invo…" at bounding box center [784, 372] width 1568 height 743
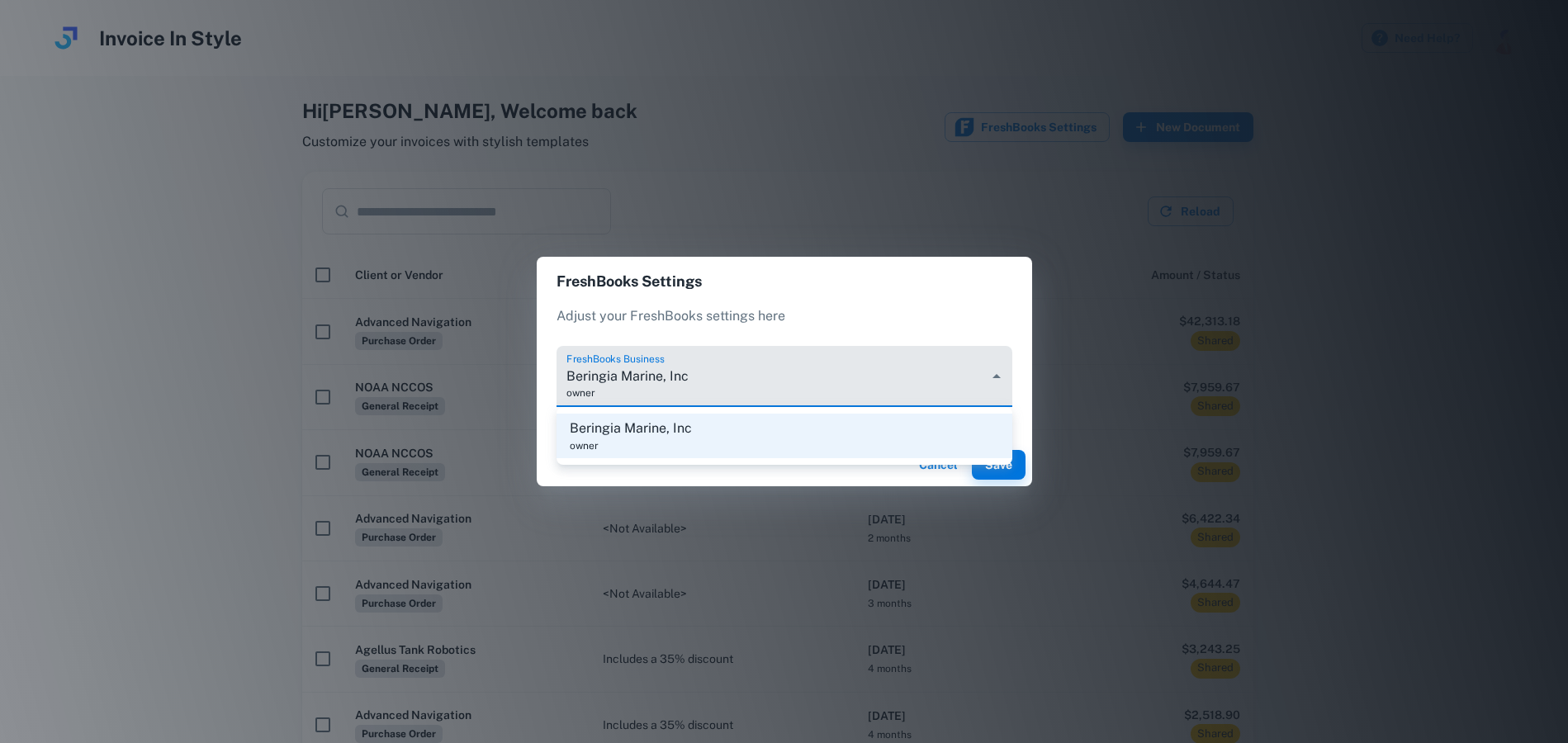
click at [822, 368] on div at bounding box center [784, 372] width 1568 height 743
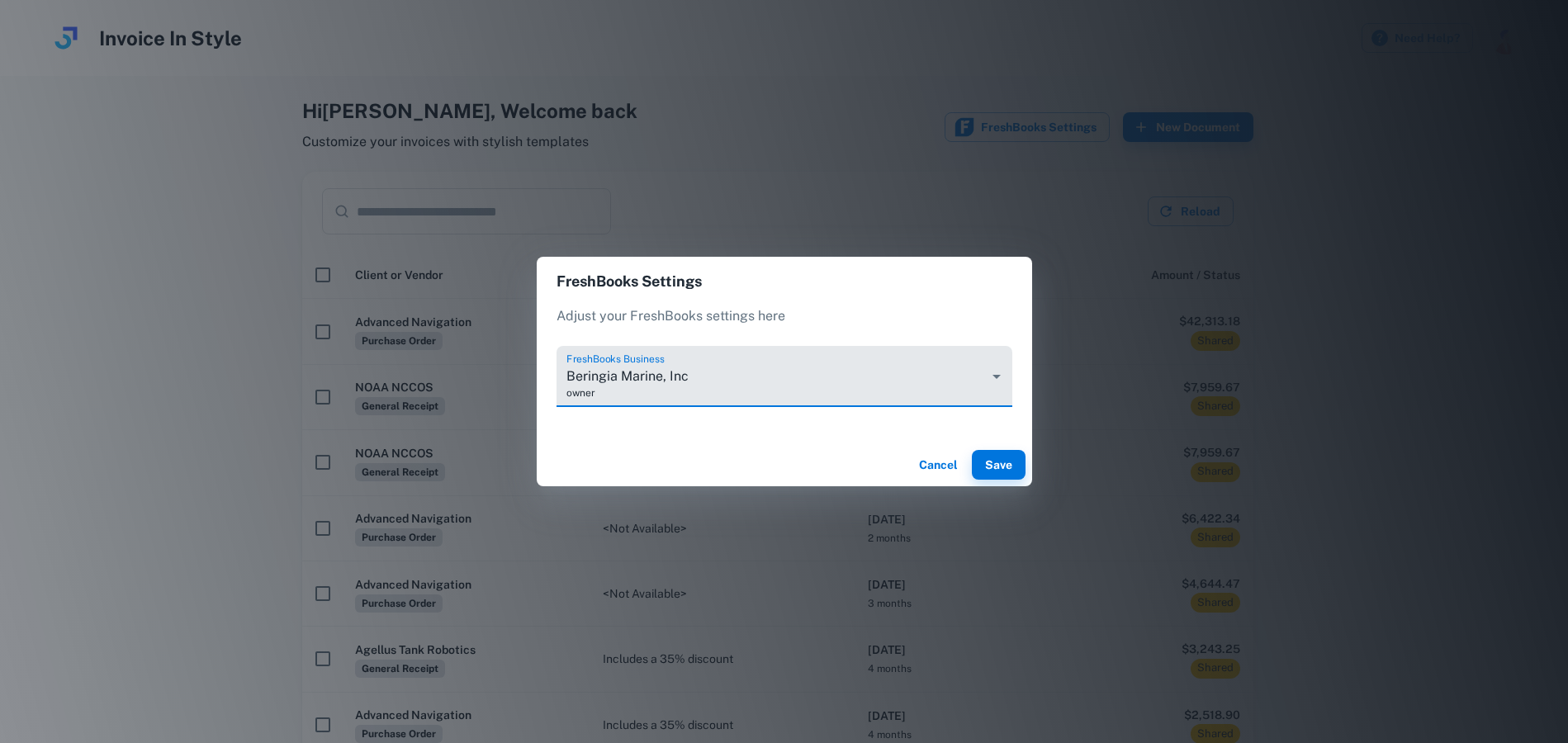
click at [958, 471] on button "Cancel" at bounding box center [938, 465] width 52 height 30
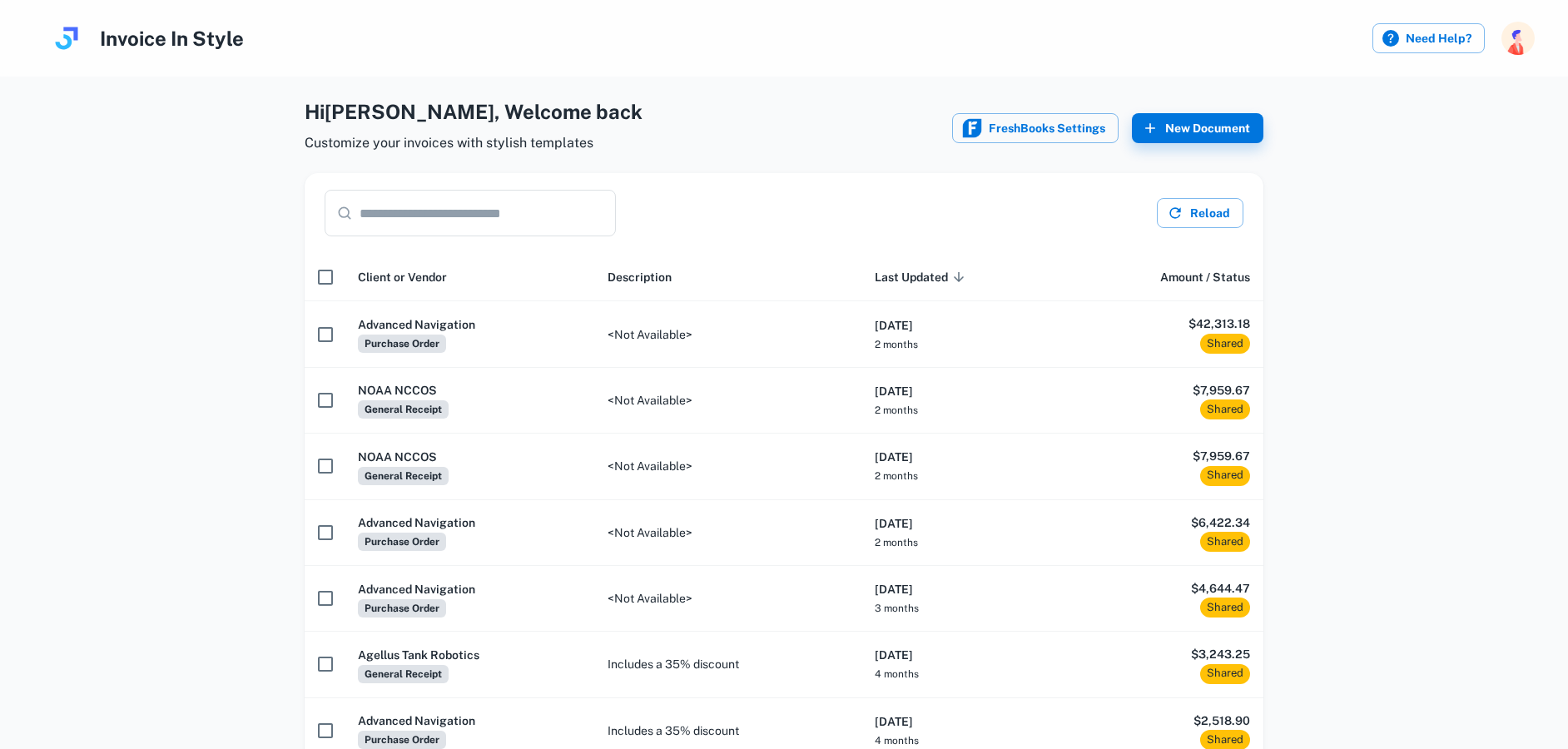
click at [1508, 43] on img "button" at bounding box center [1518, 39] width 34 height 34
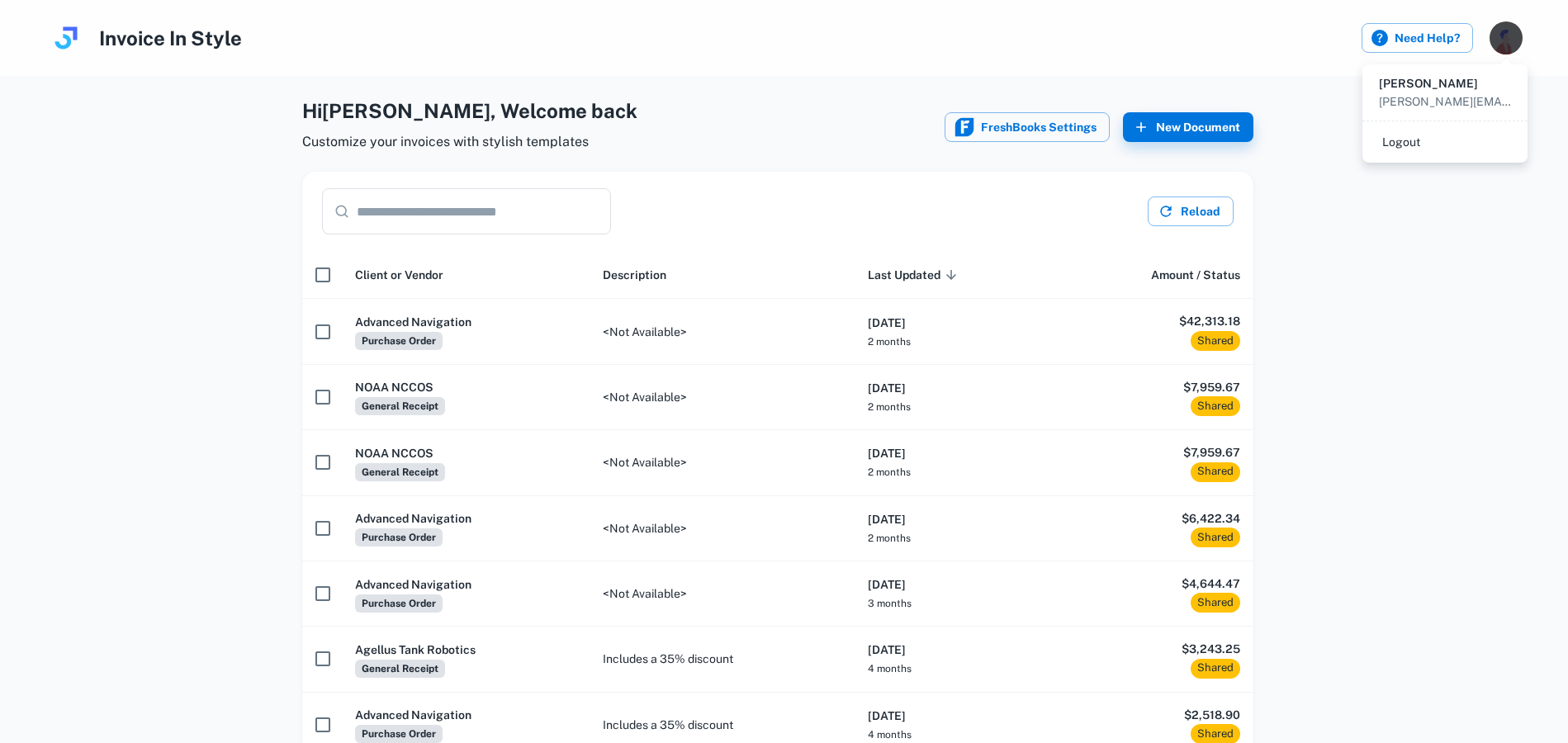
click at [1222, 54] on div at bounding box center [784, 372] width 1568 height 743
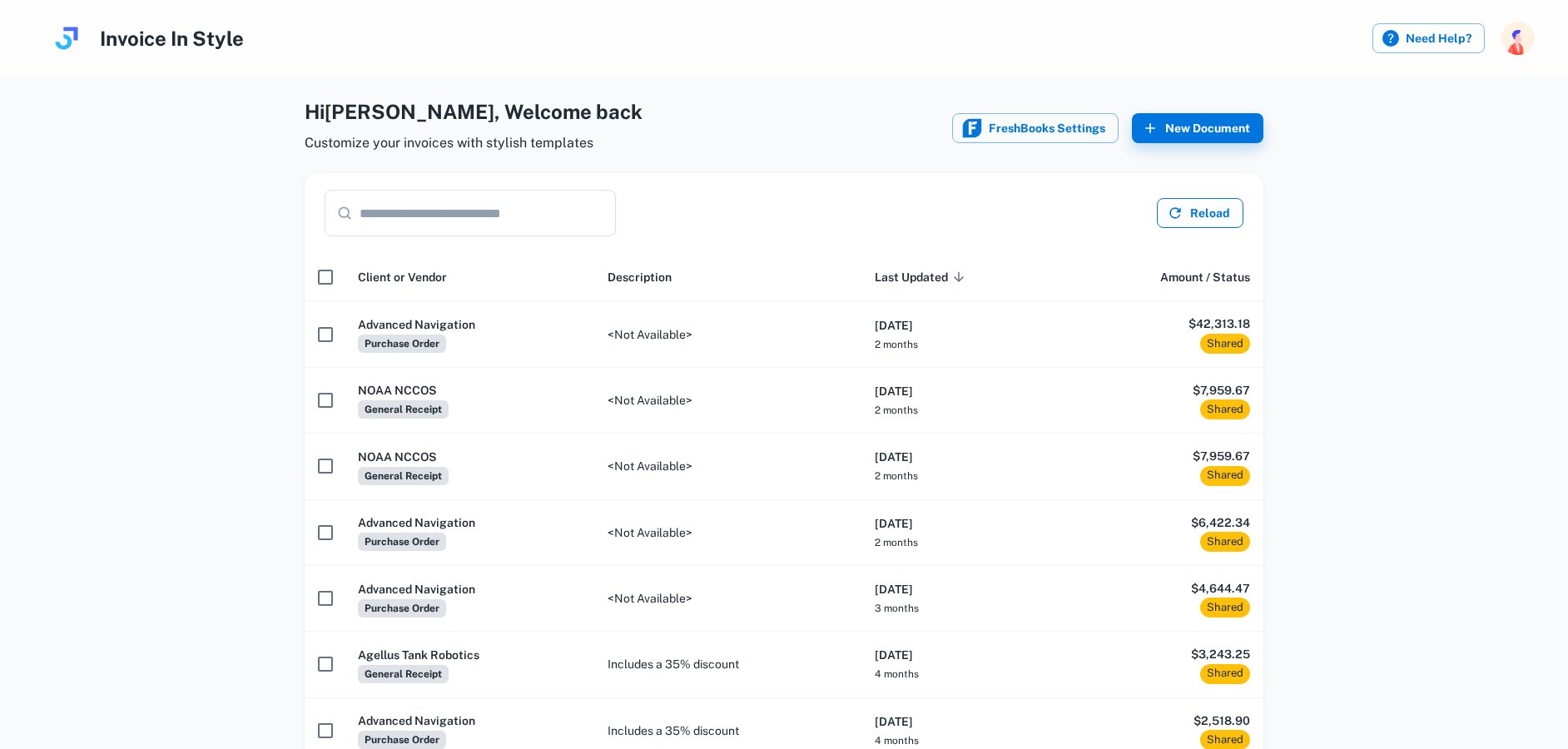
click at [1177, 217] on icon "button" at bounding box center [1174, 212] width 11 height 11
click at [886, 100] on div "Hi [PERSON_NAME] , Welcome back Customize your invoices with stylish templates …" at bounding box center [784, 128] width 959 height 63
